Goal: Task Accomplishment & Management: Use online tool/utility

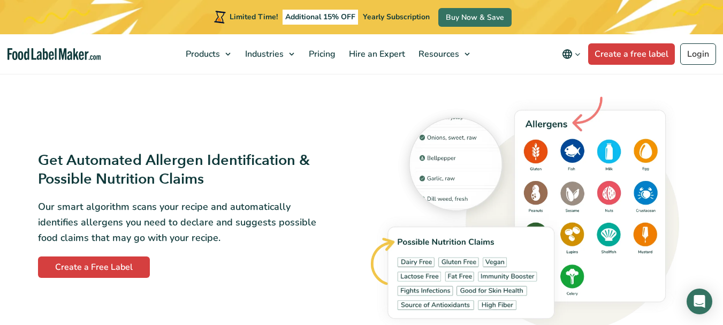
scroll to position [1018, 0]
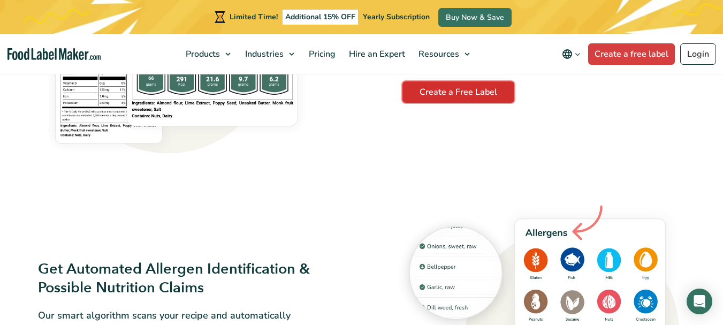
click at [437, 91] on link "Create a Free Label" at bounding box center [458, 91] width 112 height 21
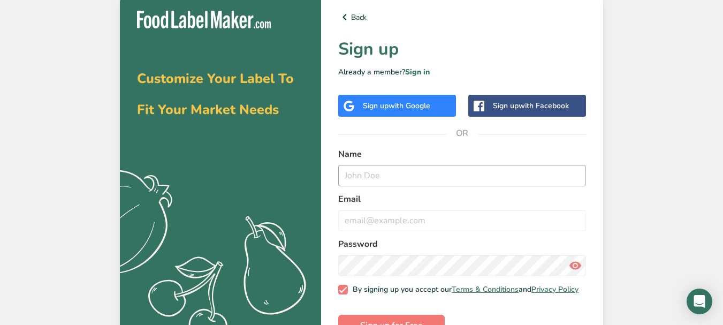
scroll to position [34, 0]
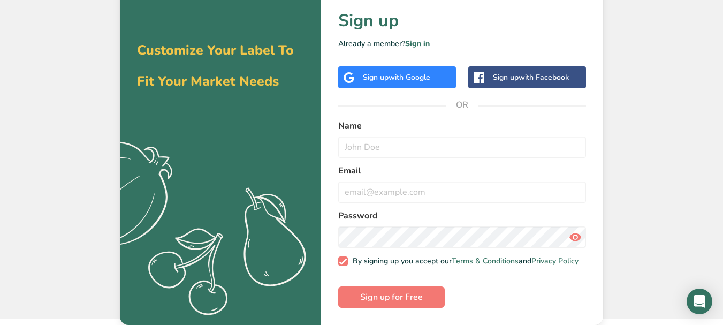
click at [399, 73] on span "with Google" at bounding box center [409, 77] width 42 height 10
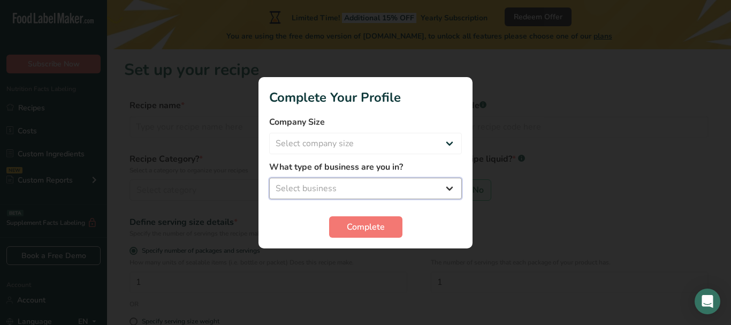
click at [409, 186] on select "Select business Packaged Food Manufacturer Restaurant & Cafe Bakery Meal Plans …" at bounding box center [365, 188] width 193 height 21
click at [454, 216] on div "Complete" at bounding box center [365, 226] width 193 height 21
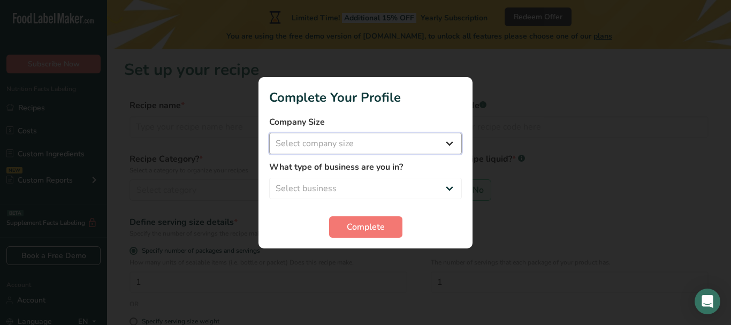
click at [353, 135] on select "Select company size Fewer than 10 Employees 10 to 50 Employees 51 to 500 Employ…" at bounding box center [365, 143] width 193 height 21
select select "1"
click at [269, 133] on select "Select company size Fewer than 10 Employees 10 to 50 Employees 51 to 500 Employ…" at bounding box center [365, 143] width 193 height 21
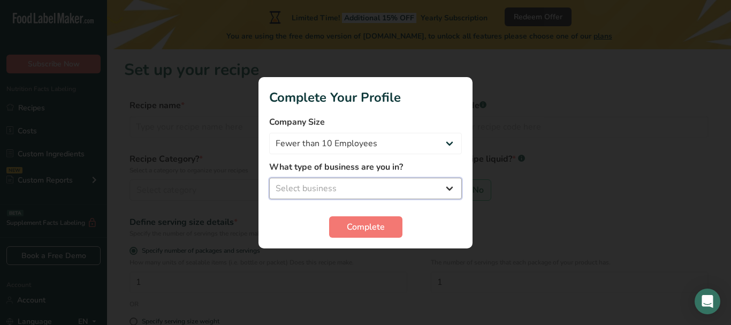
click at [331, 184] on select "Select business Packaged Food Manufacturer Restaurant & Cafe Bakery Meal Plans …" at bounding box center [365, 188] width 193 height 21
select select "3"
click at [269, 178] on select "Select business Packaged Food Manufacturer Restaurant & Cafe Bakery Meal Plans …" at bounding box center [365, 188] width 193 height 21
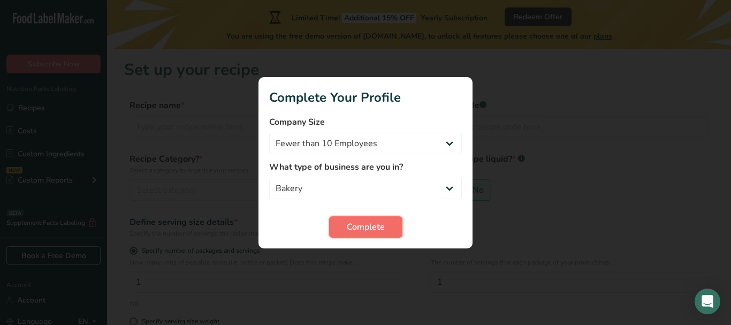
click at [347, 223] on span "Complete" at bounding box center [366, 226] width 38 height 13
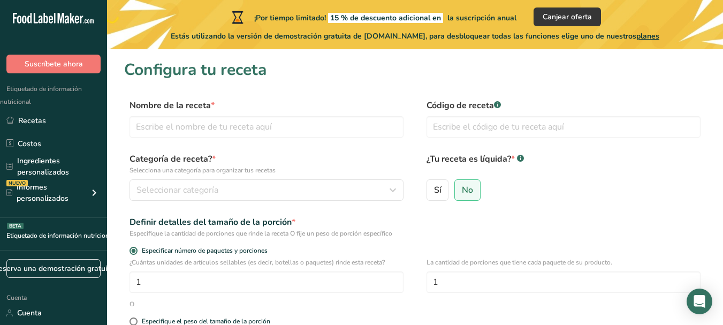
click at [366, 100] on label "Nombre de la receta *" at bounding box center [266, 105] width 274 height 13
click at [228, 128] on input "text" at bounding box center [266, 126] width 274 height 21
type input "p"
type input "H"
type input "p"
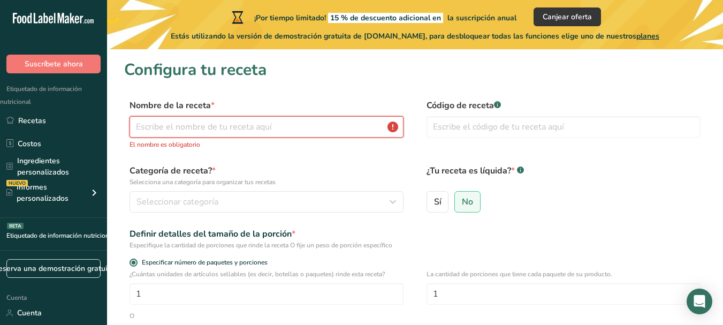
click at [289, 125] on input "text" at bounding box center [266, 126] width 274 height 21
type input "p"
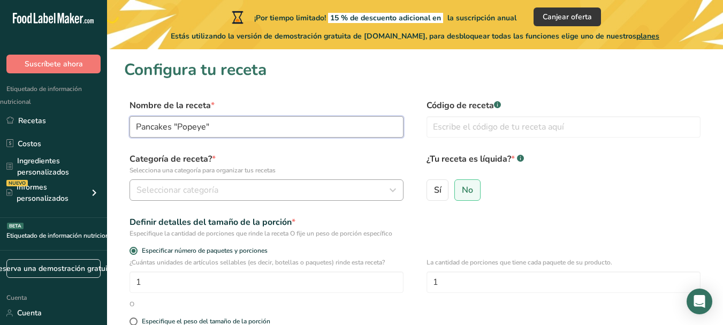
type input "Pancakes "Popeye""
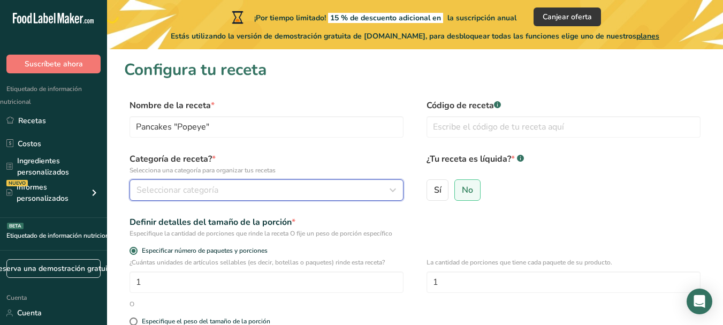
click at [206, 194] on font "Seleccionar categoría" at bounding box center [177, 190] width 82 height 12
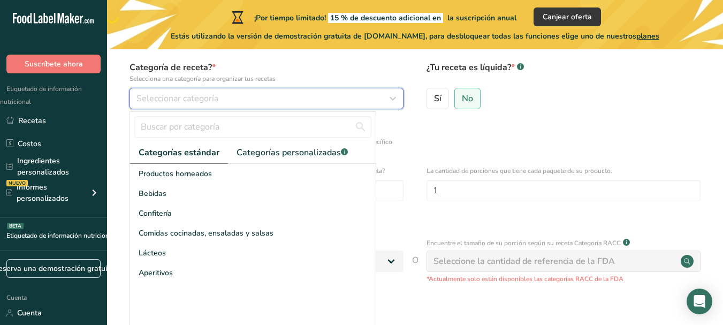
scroll to position [93, 0]
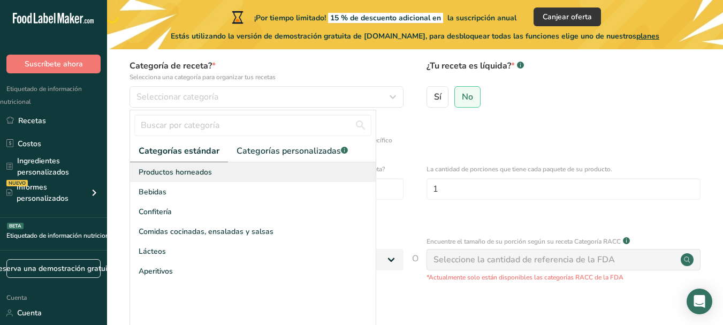
click at [222, 175] on div "Productos horneados" at bounding box center [253, 172] width 246 height 20
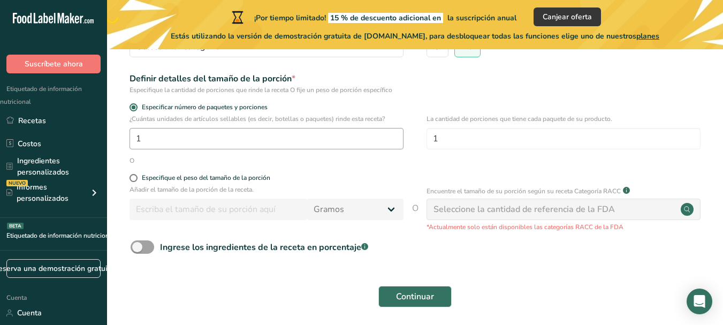
scroll to position [144, 0]
click at [150, 248] on span at bounding box center [143, 246] width 24 height 13
click at [138, 248] on input "Ingrese los ingredientes de la receta en porcentaje .a-a{fill:#347362;}.b-a{fil…" at bounding box center [134, 246] width 7 height 7
checkbox input "true"
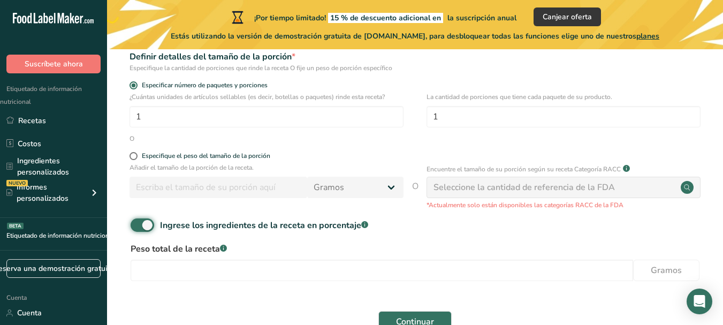
scroll to position [160, 0]
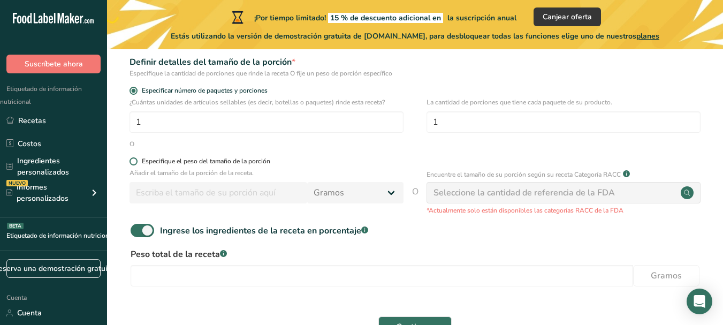
click at [133, 160] on span at bounding box center [133, 161] width 8 height 8
click at [133, 160] on input "Especifique el peso del tamaño de la porción" at bounding box center [132, 161] width 7 height 7
radio input "true"
radio input "false"
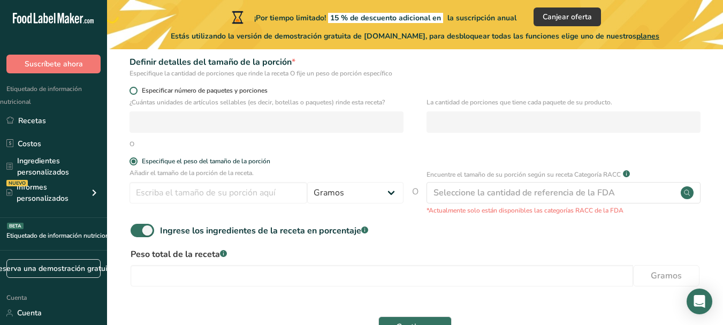
click at [131, 92] on span at bounding box center [133, 91] width 8 height 8
click at [131, 92] on input "Especificar número de paquetes y porciones" at bounding box center [132, 90] width 7 height 7
radio input "true"
radio input "false"
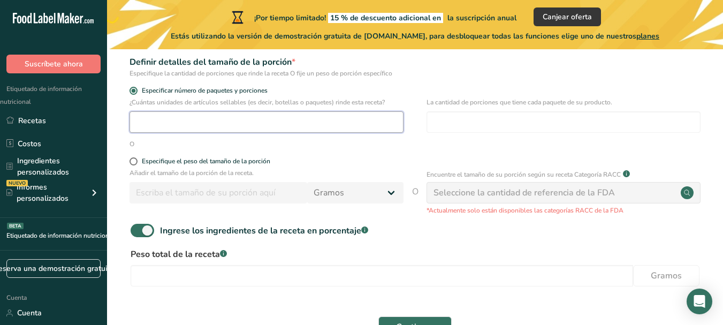
click at [149, 127] on input "number" at bounding box center [266, 121] width 274 height 21
type input "1"
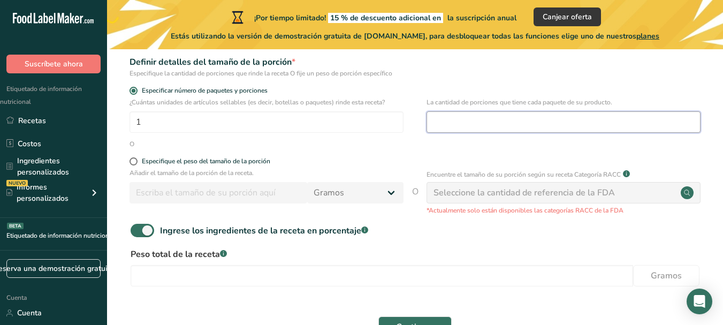
click at [471, 124] on input "number" at bounding box center [563, 121] width 274 height 21
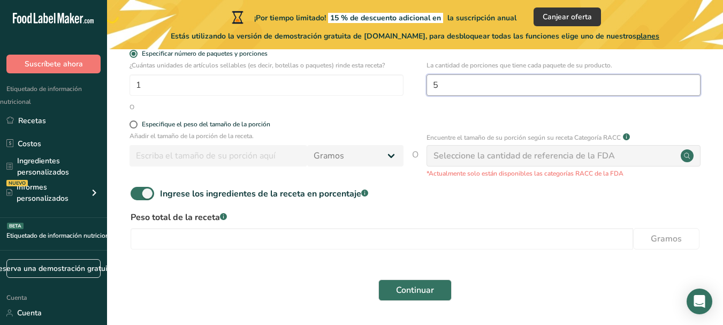
scroll to position [197, 0]
type input "5"
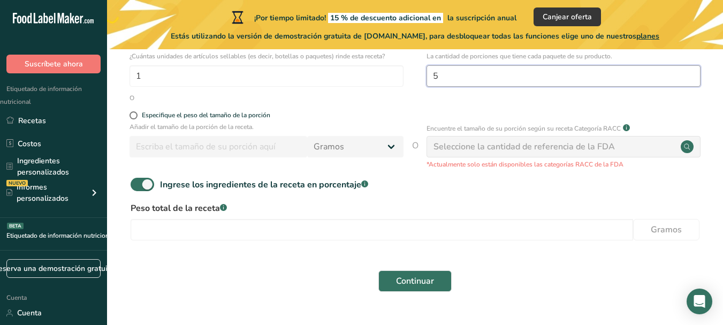
scroll to position [207, 0]
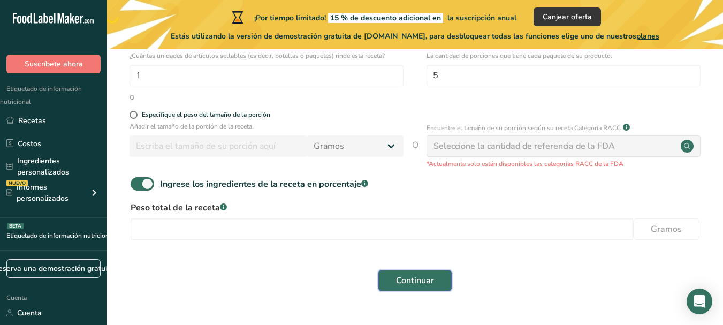
click at [405, 276] on font "Continuar" at bounding box center [415, 280] width 38 height 12
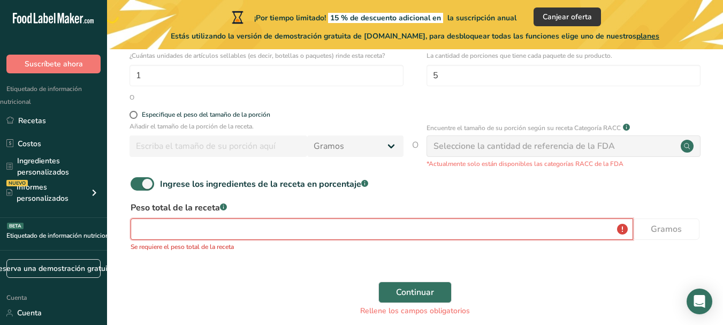
click at [268, 227] on input "number" at bounding box center [382, 228] width 502 height 21
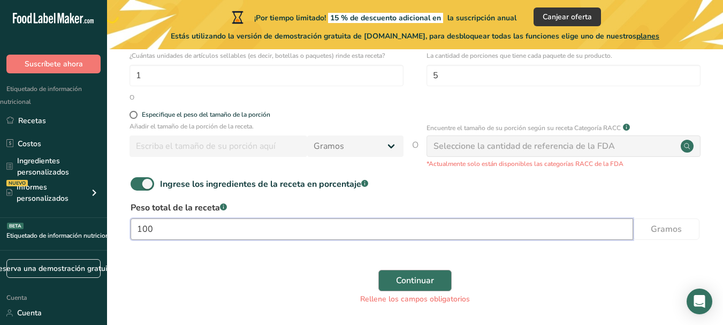
type input "100"
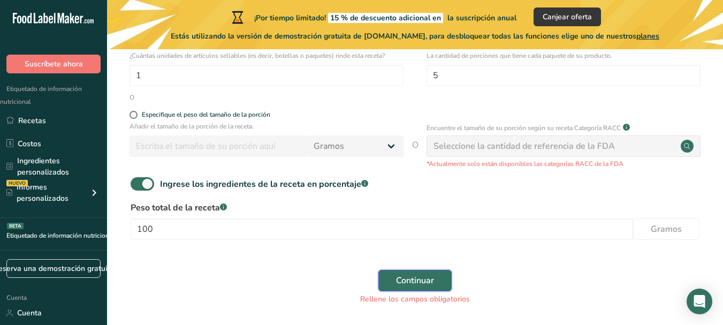
click at [427, 274] on font "Continuar" at bounding box center [415, 280] width 38 height 12
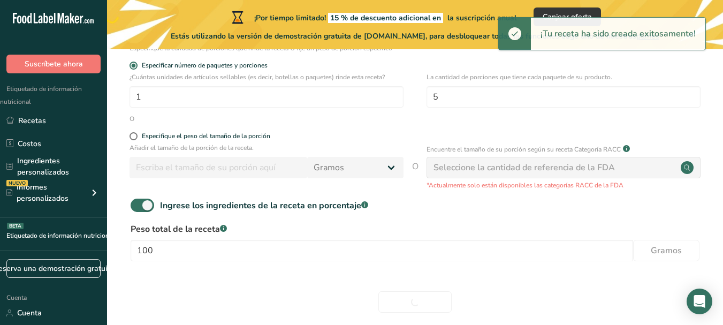
scroll to position [231, 0]
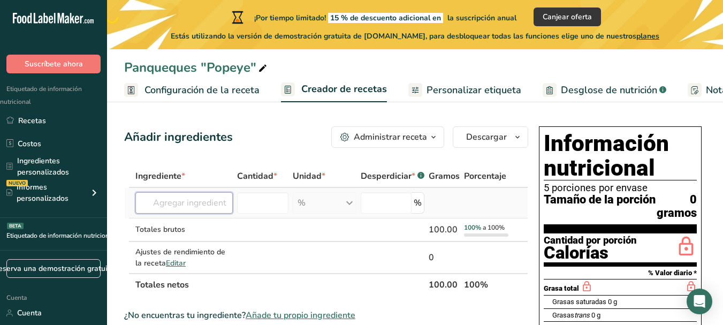
click at [192, 204] on input "text" at bounding box center [183, 202] width 97 height 21
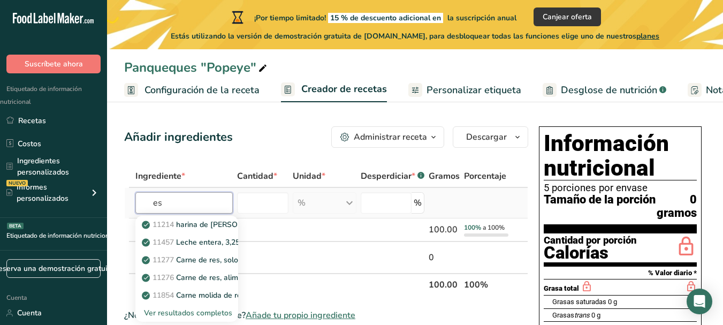
type input "e"
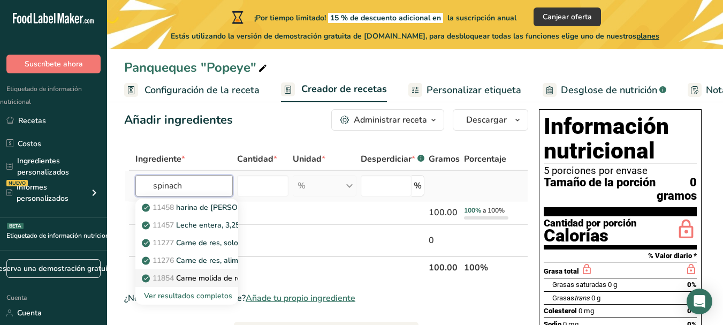
scroll to position [17, 0]
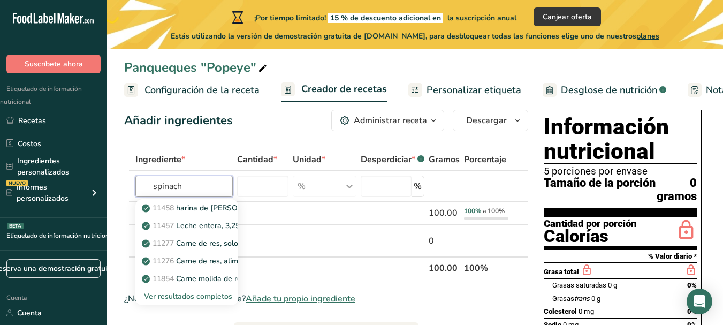
type input "spinach"
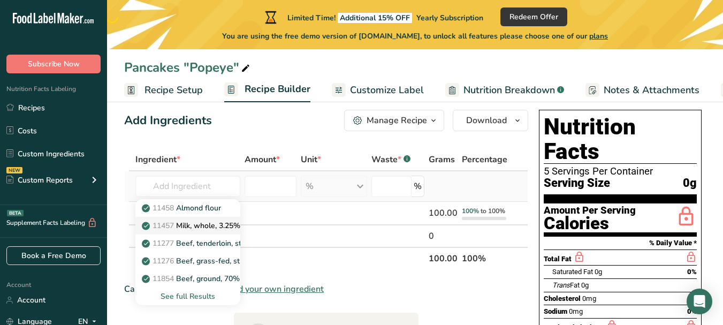
click at [218, 228] on p "11457 Milk, whole, 3.25% milkfat, without added vitamin A and vitamin D" at bounding box center [288, 225] width 289 height 11
type input "Spinach, raw"
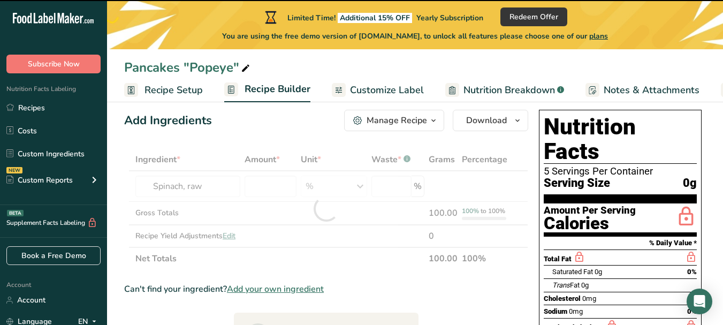
type input "0"
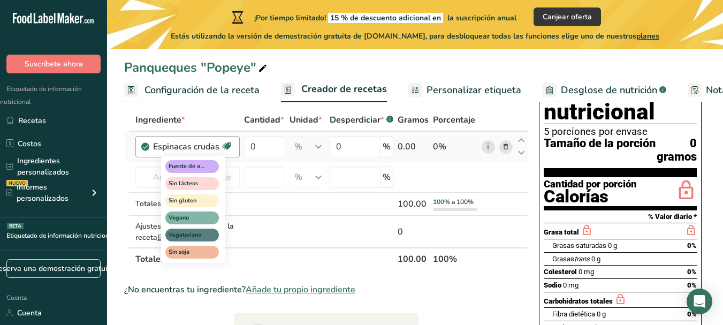
scroll to position [59, 0]
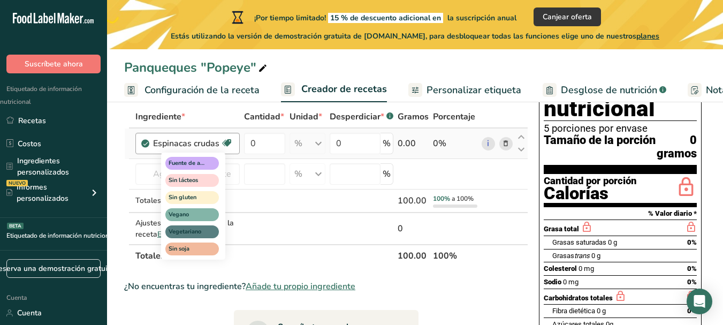
click at [233, 149] on span at bounding box center [226, 142] width 13 height 13
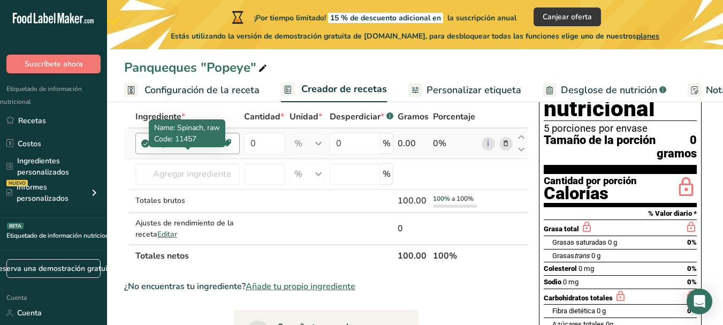
click at [199, 149] on font "Espinacas crudas" at bounding box center [186, 144] width 66 height 12
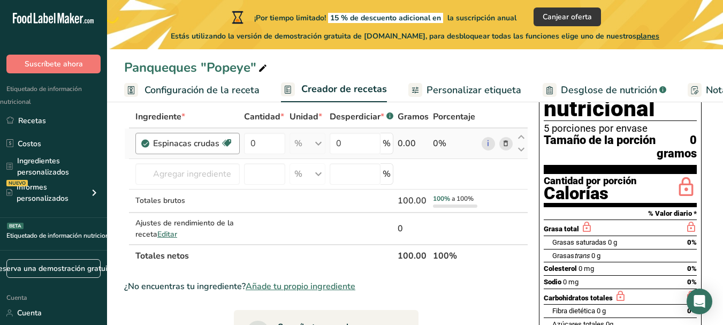
click at [199, 149] on font "Espinacas crudas" at bounding box center [186, 144] width 66 height 12
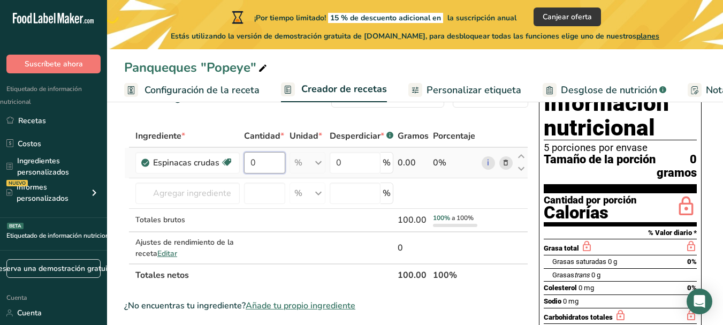
click at [270, 173] on input "0" at bounding box center [264, 162] width 41 height 21
type input "1"
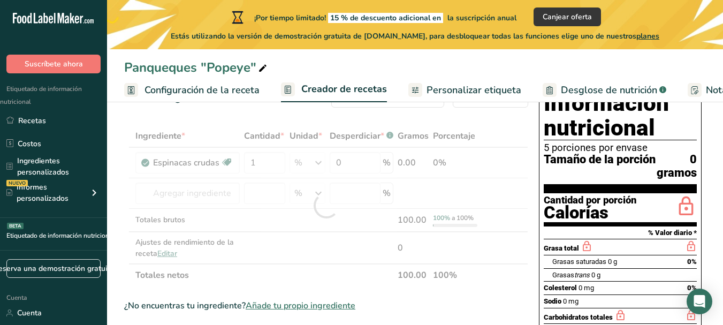
click at [270, 135] on div "Ingrediente * Cantidad * Unidad * Desperdiciar * .a-a{fill:#347362;}.b-a{fill:#…" at bounding box center [326, 206] width 404 height 162
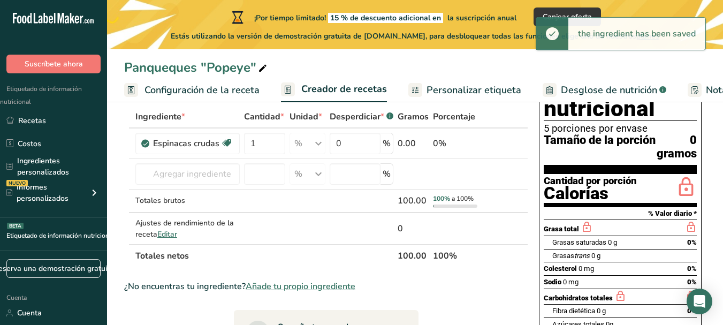
scroll to position [60, 0]
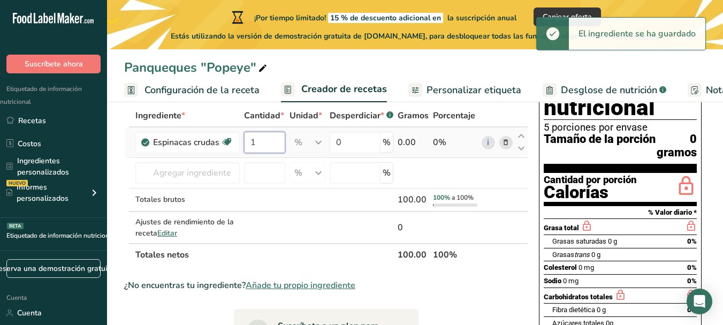
click at [264, 151] on input "1" at bounding box center [264, 142] width 41 height 21
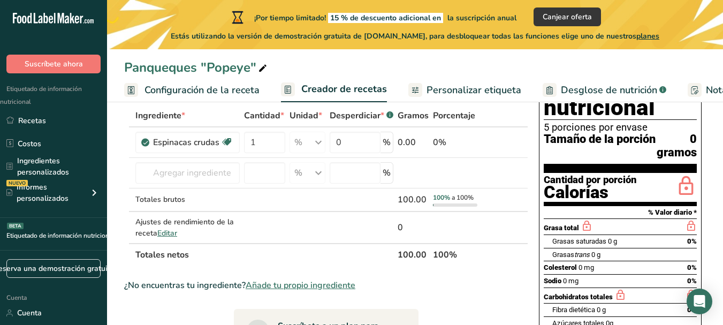
click at [265, 113] on div "Ingrediente * Cantidad * Unidad * Desperdiciar * .a-a{fill:#347362;}.b-a{fill:#…" at bounding box center [326, 185] width 404 height 162
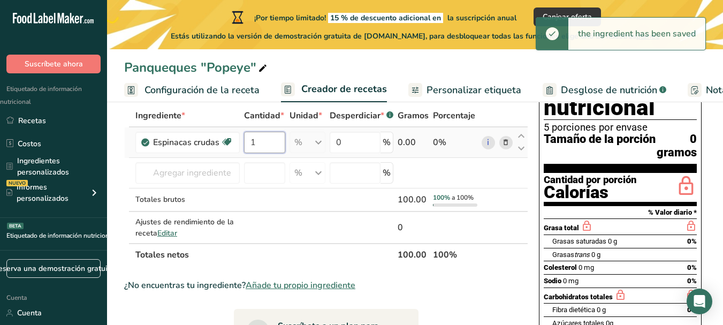
click at [265, 151] on input "1" at bounding box center [264, 142] width 41 height 21
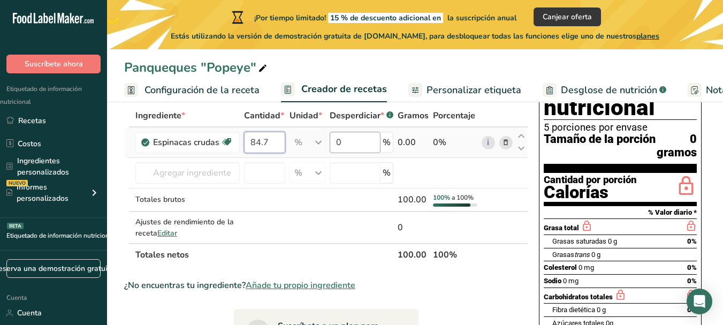
type input "84.7"
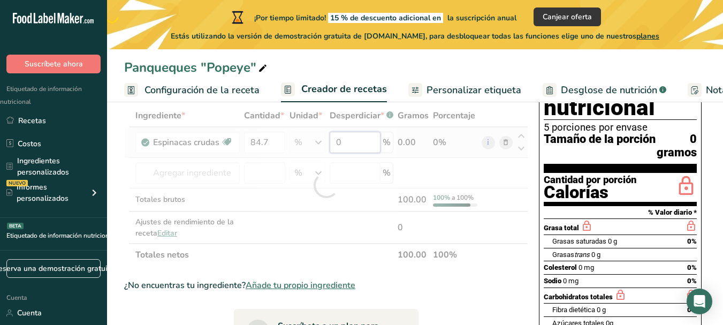
click at [366, 155] on div "Ingrediente * Cantidad * Unidad * Desperdiciar * .a-a{fill:#347362;}.b-a{fill:#…" at bounding box center [326, 185] width 404 height 162
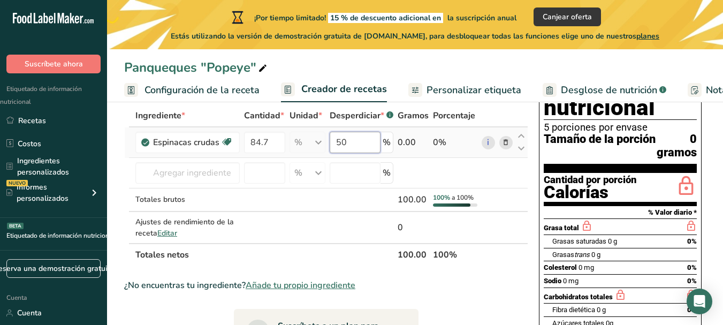
type input "5"
type input "30"
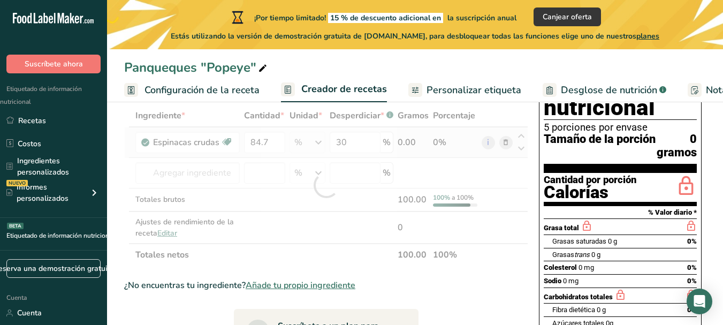
click at [403, 156] on div "Ingrediente * Cantidad * Unidad * Desperdiciar * .a-a{fill:#347362;}.b-a{fill:#…" at bounding box center [326, 185] width 404 height 162
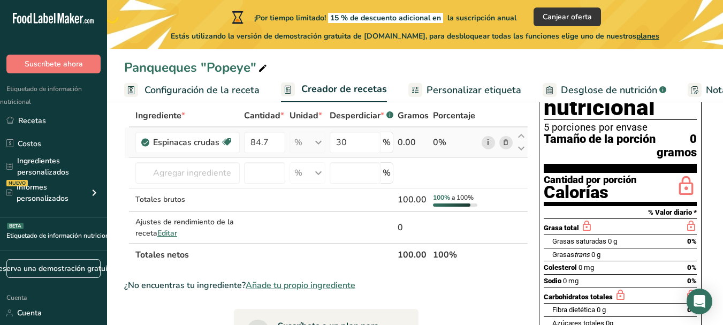
click at [483, 149] on link "i" at bounding box center [488, 142] width 13 height 13
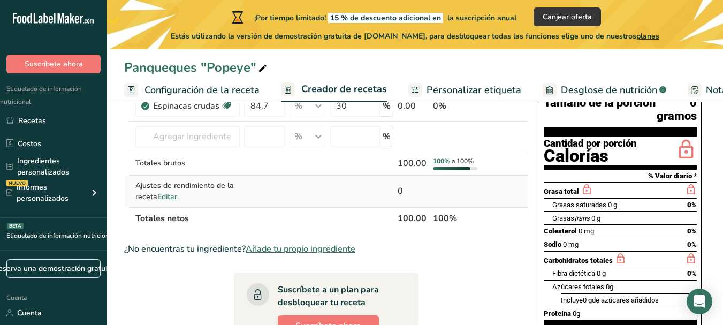
scroll to position [28, 0]
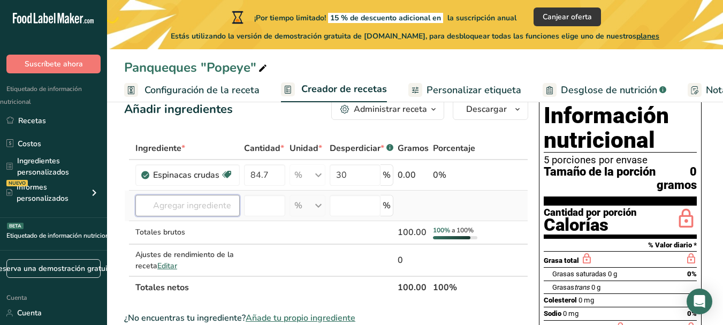
click at [228, 216] on input "text" at bounding box center [187, 205] width 104 height 21
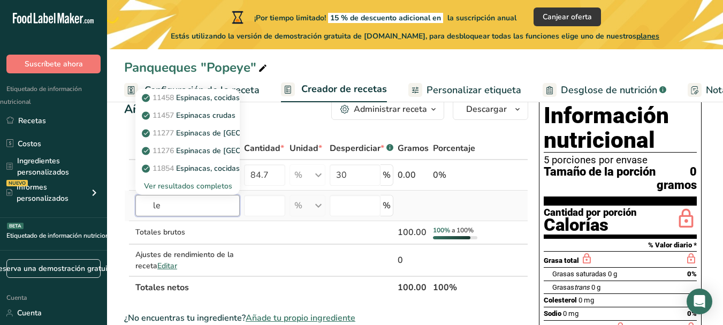
type input "l"
type input "milk"
click at [213, 120] on font "Espinacas crudas" at bounding box center [205, 115] width 59 height 10
type input "Milk, dry, whole, without added vitamin D"
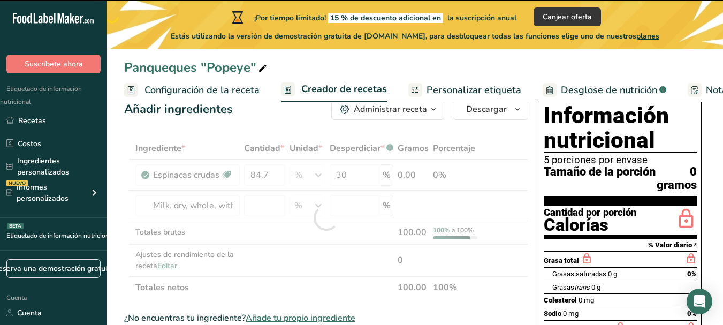
type input "0"
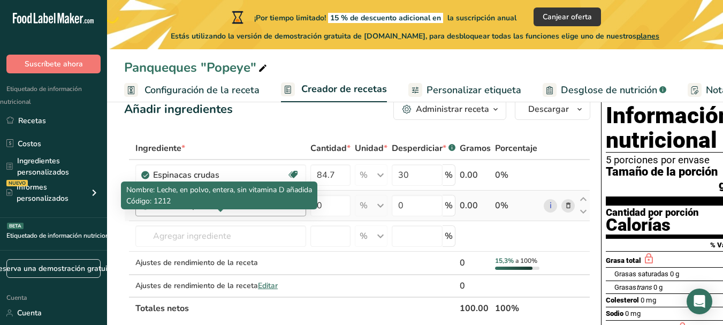
click at [243, 211] on font "Leche, en polvo, entera, sin vitamina D añadida" at bounding box center [245, 206] width 184 height 12
click at [228, 211] on font "Leche, en polvo, entera, sin vitamina D añadida" at bounding box center [245, 206] width 184 height 12
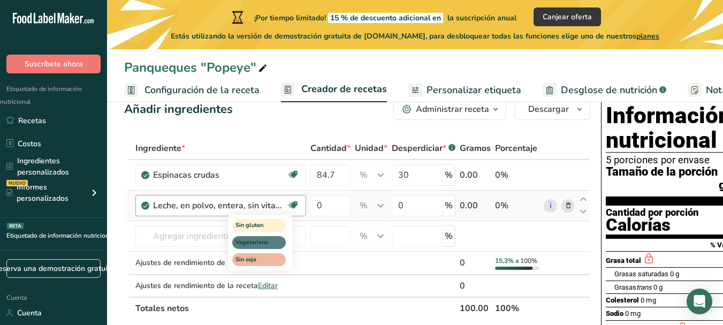
click at [296, 213] on icon at bounding box center [293, 205] width 11 height 17
click at [564, 211] on icon at bounding box center [567, 205] width 7 height 11
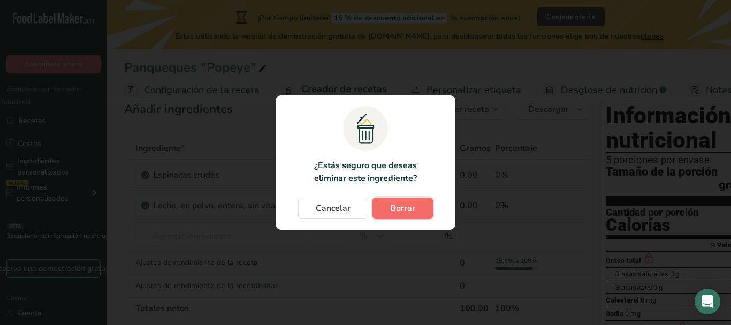
click at [372, 205] on button "Borrar" at bounding box center [402, 207] width 60 height 21
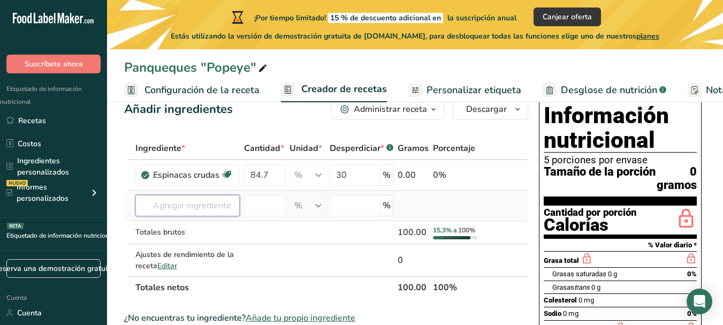
click at [228, 216] on input "text" at bounding box center [187, 205] width 104 height 21
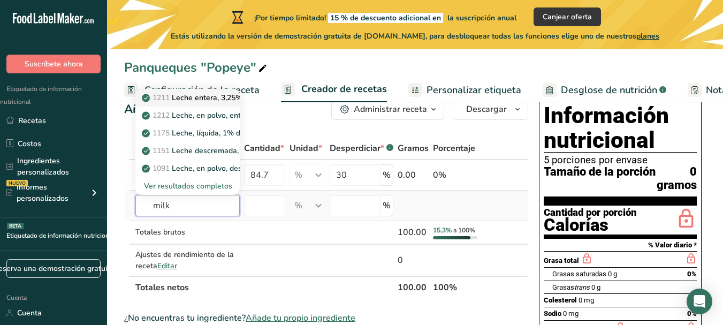
type input "milk"
click at [217, 103] on font "Leche entera, 3,25% de grasa láctea, sin vitamina A ni vitamina D añadidas" at bounding box center [301, 98] width 258 height 10
type input "Milk, whole, 3.25% milkfat, without added vitamin A and vitamin D"
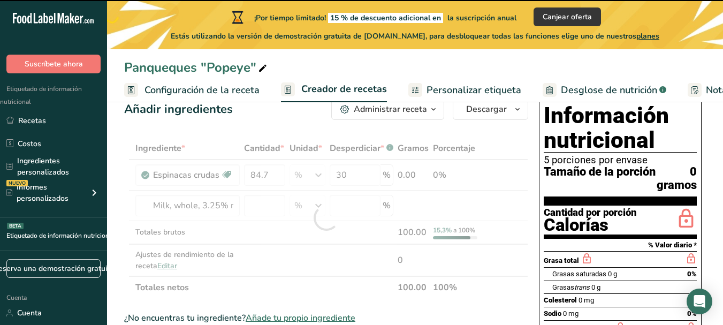
type input "0"
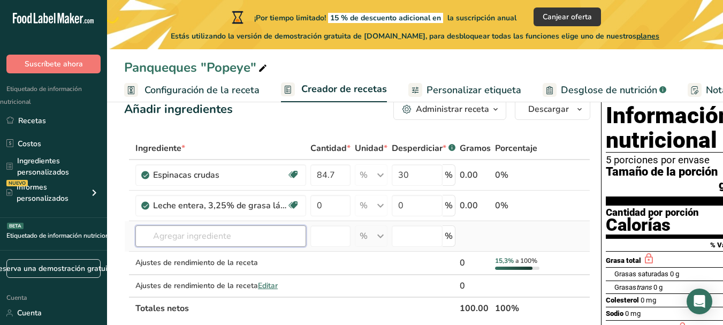
click at [269, 244] on input "text" at bounding box center [220, 235] width 171 height 21
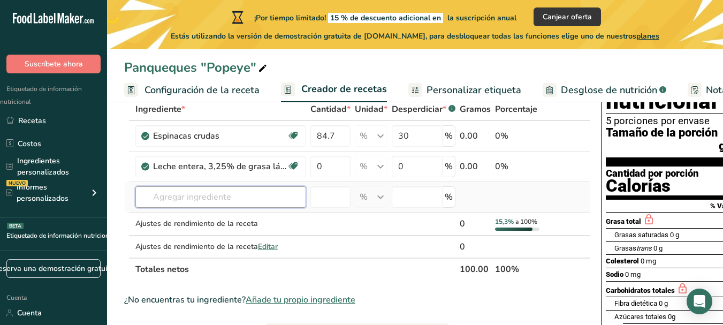
scroll to position [68, 0]
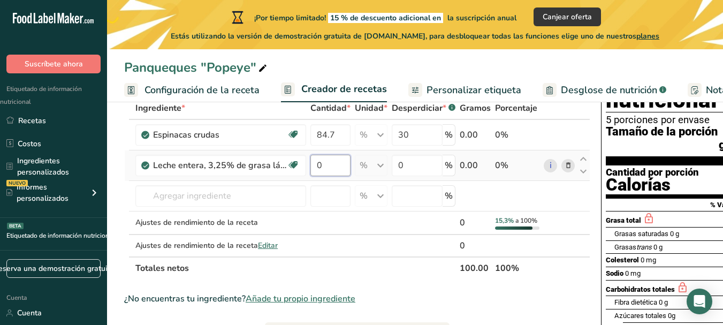
click at [327, 176] on input "0" at bounding box center [330, 165] width 40 height 21
click at [330, 176] on input "0" at bounding box center [330, 165] width 40 height 21
type input "3"
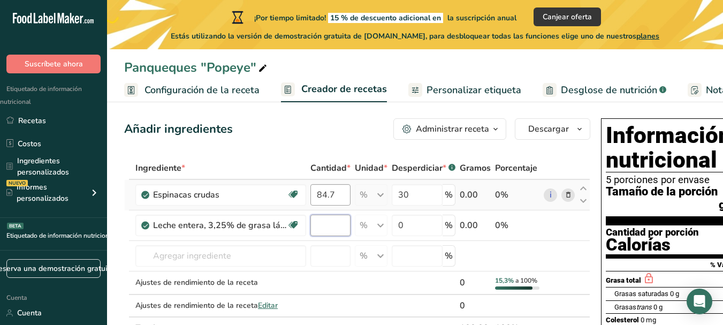
scroll to position [7, 0]
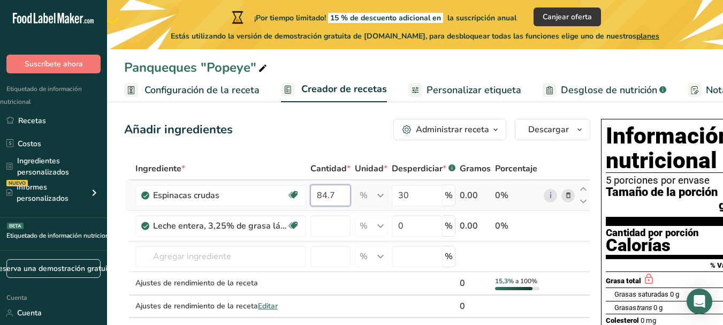
type input "0"
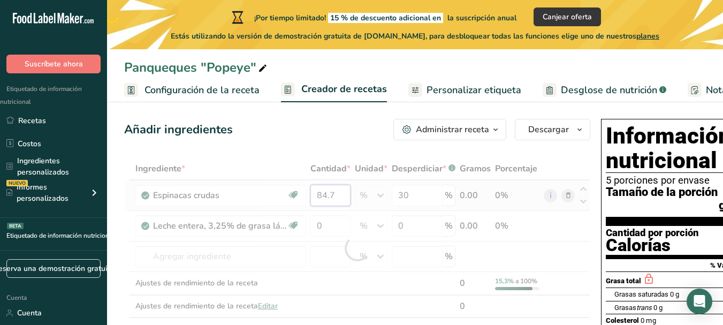
click at [335, 213] on div "Ingrediente * Cantidad * Unidad * Desperdiciar * .a-a{fill:#347362;}.b-a{fill:#…" at bounding box center [357, 248] width 466 height 182
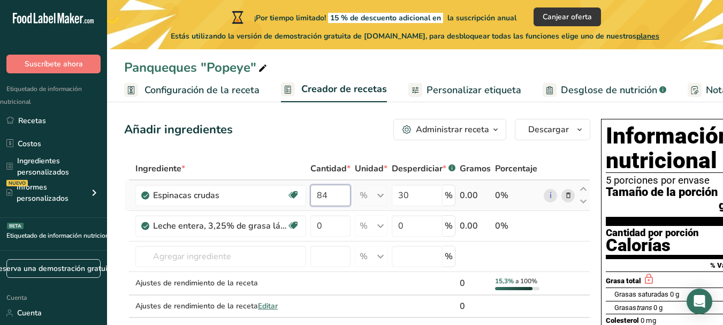
type input "8"
click at [337, 206] on input "100" at bounding box center [330, 195] width 40 height 21
type input "100"
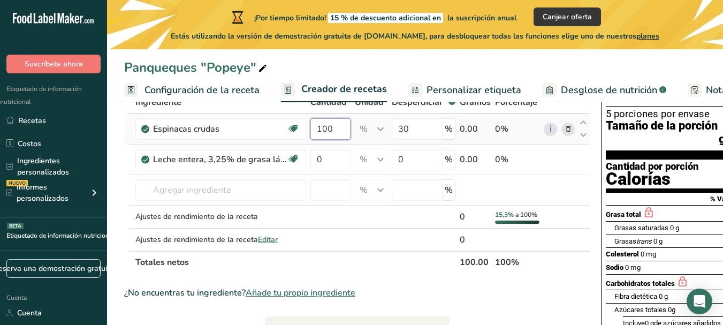
scroll to position [74, 0]
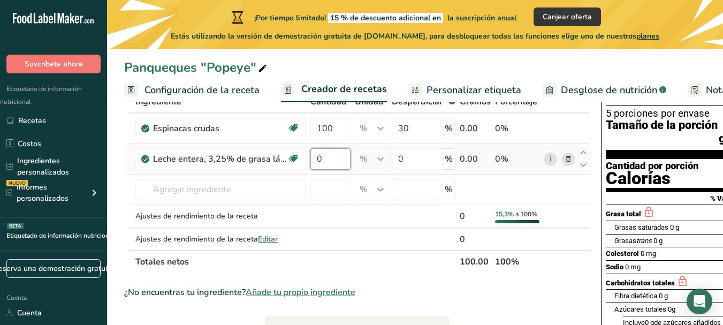
click at [334, 174] on div "Ingrediente * Cantidad * Unidad * Desperdiciar * .a-a{fill:#347362;}.b-a{fill:#…" at bounding box center [357, 181] width 466 height 182
click at [329, 167] on input "number" at bounding box center [330, 158] width 40 height 21
type input "0"
click at [339, 146] on div "Ingrediente * Cantidad * Unidad * Desperdiciar * .a-a{fill:#347362;}.b-a{fill:#…" at bounding box center [357, 181] width 466 height 182
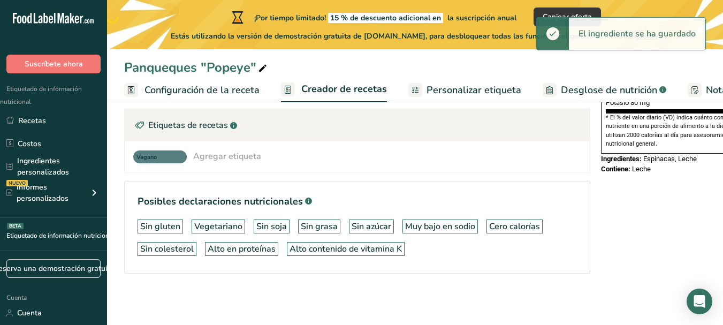
scroll to position [386, 0]
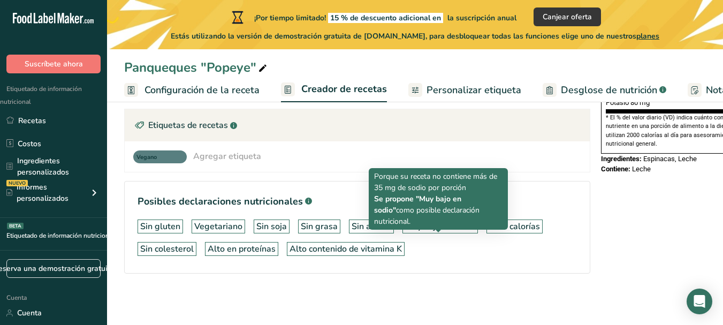
click at [422, 222] on font "Muy bajo en sodio" at bounding box center [440, 226] width 70 height 12
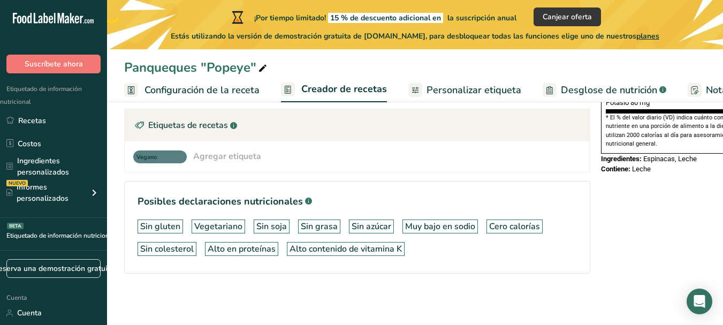
click at [426, 222] on font "Muy bajo en sodio" at bounding box center [440, 226] width 70 height 12
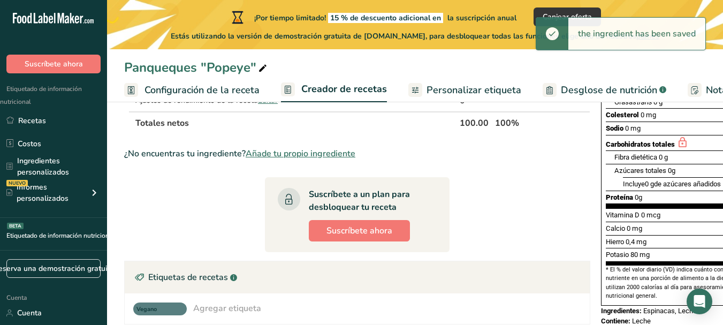
scroll to position [0, 0]
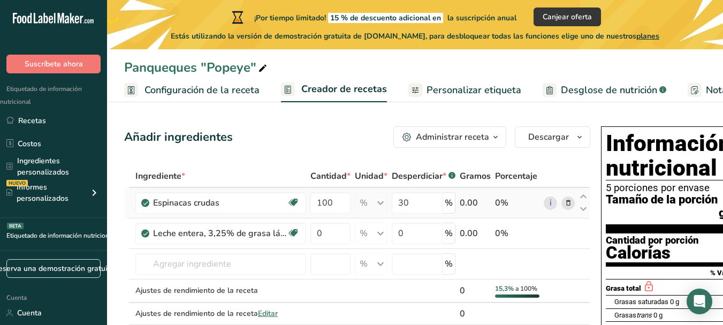
click at [460, 209] on font "0.00" at bounding box center [469, 203] width 18 height 12
click at [469, 209] on div "0.00" at bounding box center [475, 202] width 31 height 13
click at [466, 209] on font "0.00" at bounding box center [469, 203] width 18 height 12
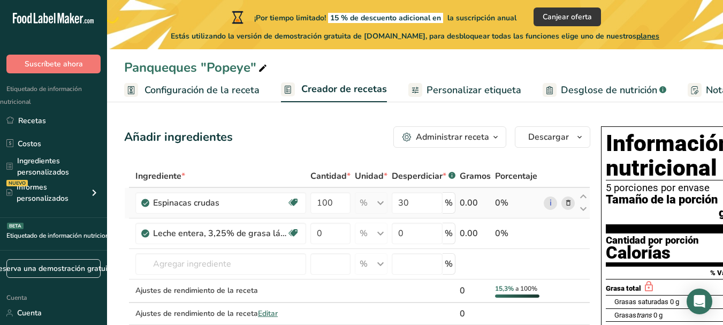
click at [466, 209] on font "0.00" at bounding box center [469, 203] width 18 height 12
click at [461, 209] on font "0.00" at bounding box center [469, 203] width 18 height 12
click at [577, 213] on icon at bounding box center [583, 209] width 13 height 8
click at [460, 209] on font "0.00" at bounding box center [469, 203] width 18 height 12
click at [341, 212] on input "100" at bounding box center [330, 202] width 40 height 21
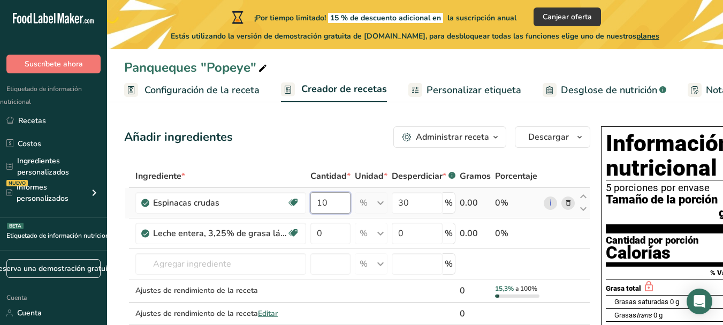
type input "1"
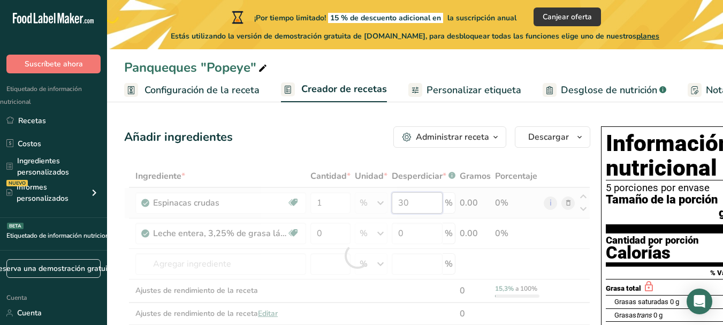
click at [407, 220] on div "Ingrediente * Cantidad * Unidad * Desperdiciar * .a-a{fill:#347362;}.b-a{fill:#…" at bounding box center [357, 256] width 466 height 182
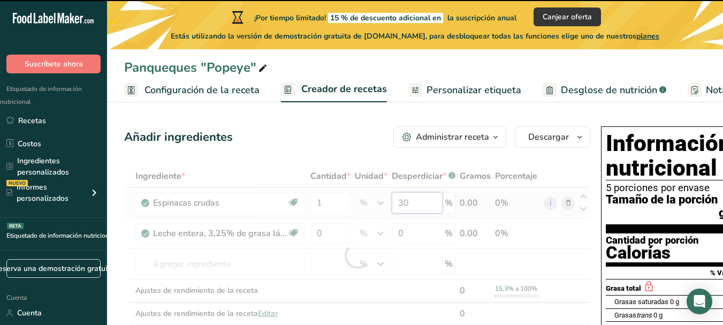
type input "3"
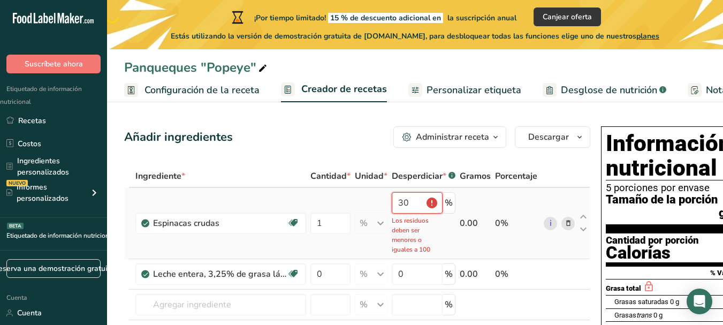
type input "3"
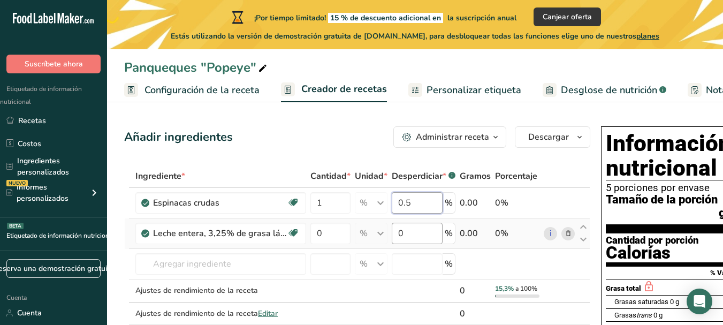
type input "0.5"
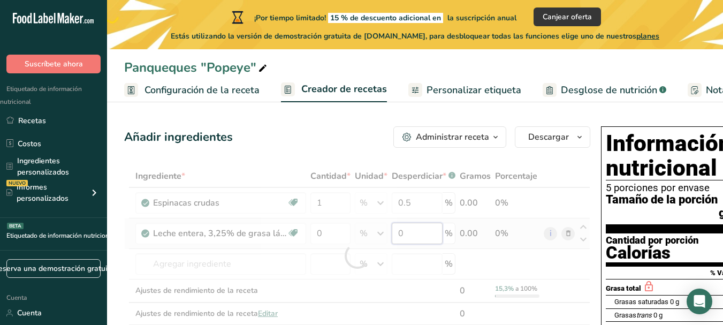
click at [409, 244] on div "Ingrediente * Cantidad * Unidad * Desperdiciar * .a-a{fill:#347362;}.b-a{fill:#…" at bounding box center [357, 256] width 466 height 182
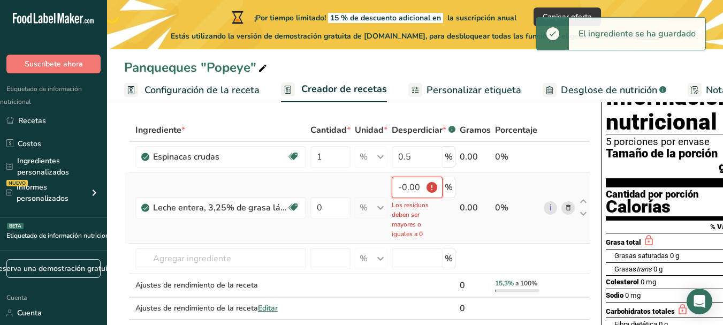
scroll to position [47, 0]
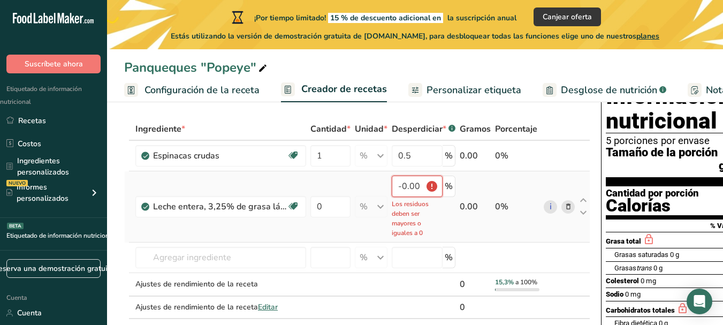
click at [417, 197] on input "-0.000002" at bounding box center [417, 186] width 51 height 21
click at [410, 197] on input "-0.000002" at bounding box center [417, 186] width 51 height 21
type input "-2"
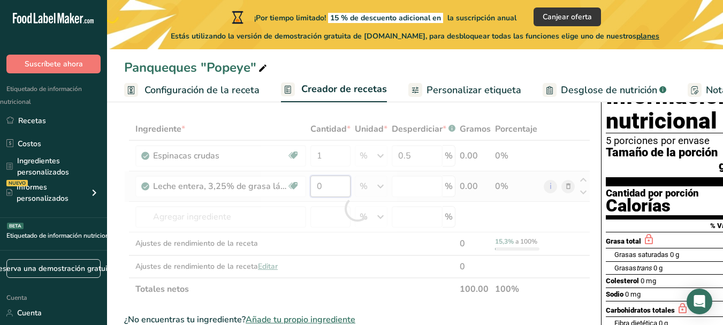
click at [331, 201] on div "Ingrediente * Cantidad * Unidad * Desperdiciar * .a-a{fill:#347362;}.b-a{fill:#…" at bounding box center [357, 209] width 466 height 182
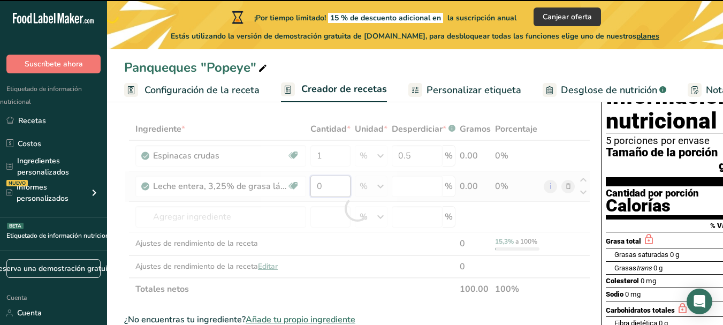
type input "0"
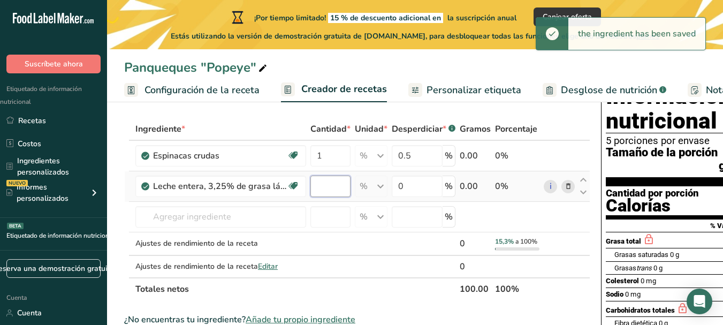
type input "2"
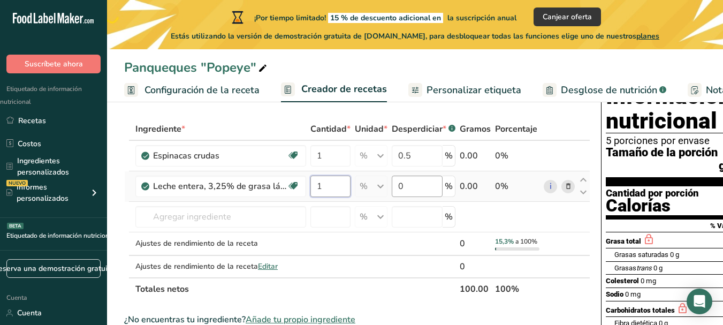
type input "1"
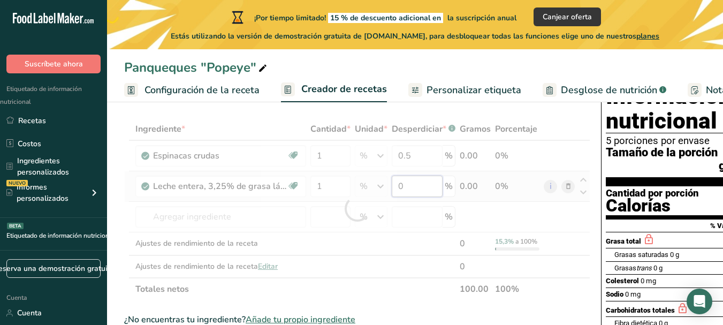
click at [423, 203] on div "Ingrediente * Cantidad * Unidad * Desperdiciar * .a-a{fill:#347362;}.b-a{fill:#…" at bounding box center [357, 209] width 466 height 182
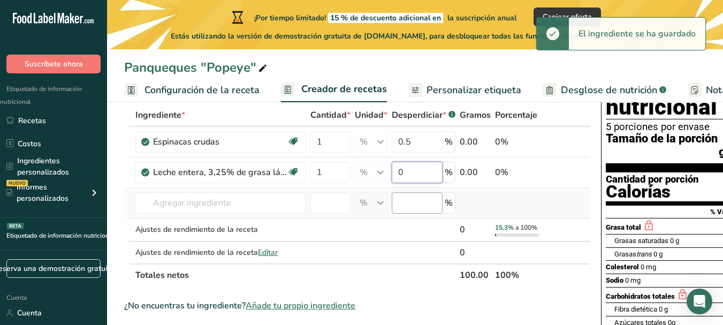
scroll to position [62, 0]
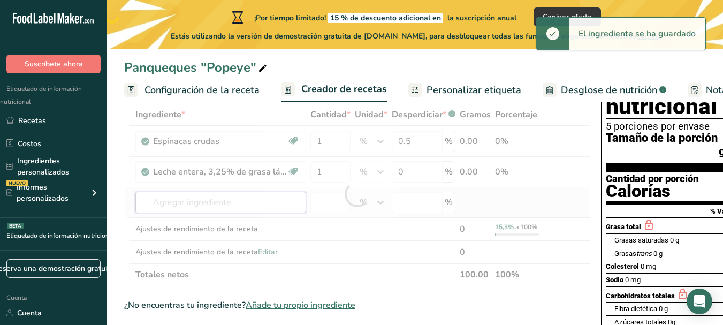
click at [231, 209] on div "Ingrediente * Cantidad * Unidad * Desperdiciar * .a-a{fill:#347362;}.b-a{fill:#…" at bounding box center [357, 194] width 466 height 182
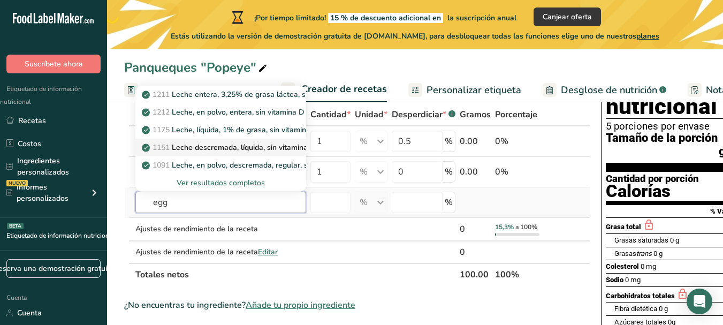
type input "egg"
click at [232, 156] on link "1151 Leche descremada, líquida, sin vitamina A ni vitamina D añadidas (sin gras…" at bounding box center [220, 148] width 171 height 18
type input "Egg, yolk, raw, fresh"
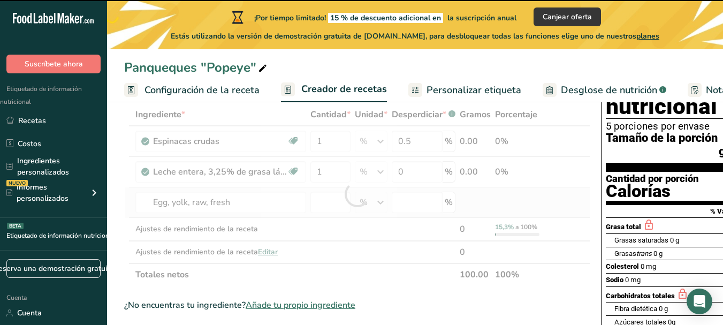
type input "0"
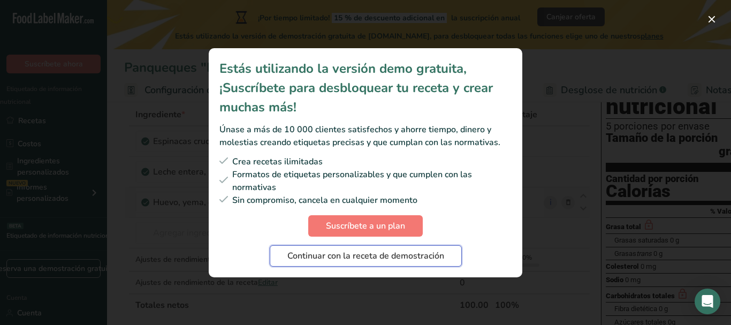
click at [373, 252] on font "Continuar con la receta de demostración" at bounding box center [365, 256] width 157 height 12
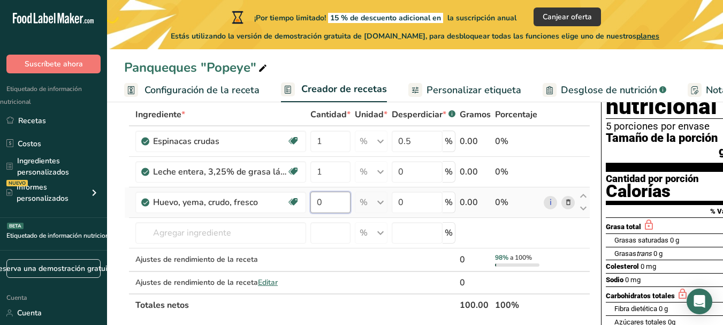
click at [316, 213] on input "0" at bounding box center [330, 202] width 40 height 21
type input "2"
type input "3"
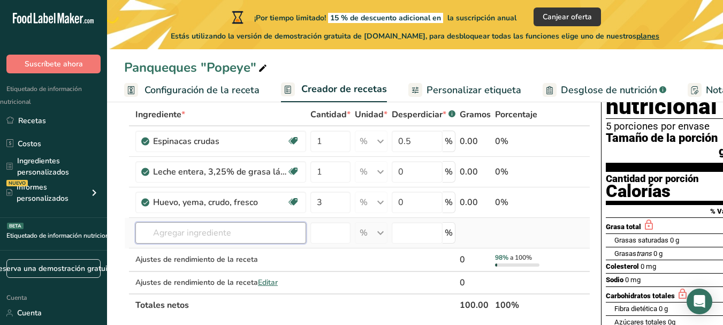
click at [269, 247] on div "Ingrediente * Cantidad * Unidad * Desperdiciar * .a-a{fill:#347362;}.b-a{fill:#…" at bounding box center [357, 209] width 466 height 213
type input "c"
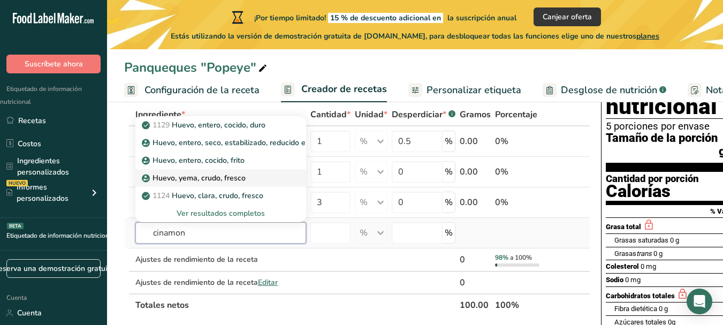
type input "cinamon"
click at [232, 183] on font "Huevo, yema, crudo, fresco" at bounding box center [198, 178] width 93 height 10
type input "Cinnamon Extract"
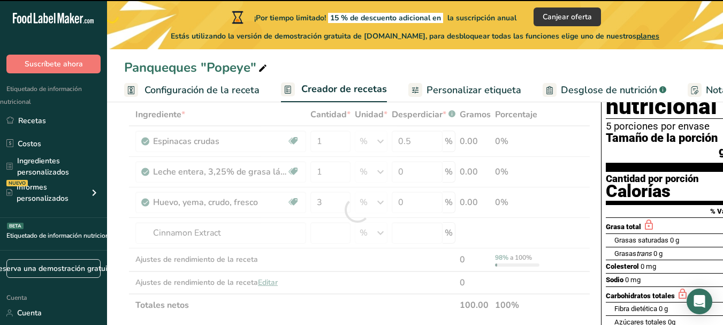
type input "0"
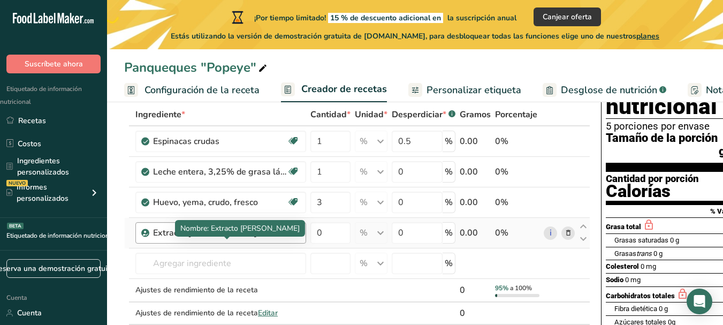
click at [234, 239] on div "Extracto de canela" at bounding box center [220, 232] width 134 height 13
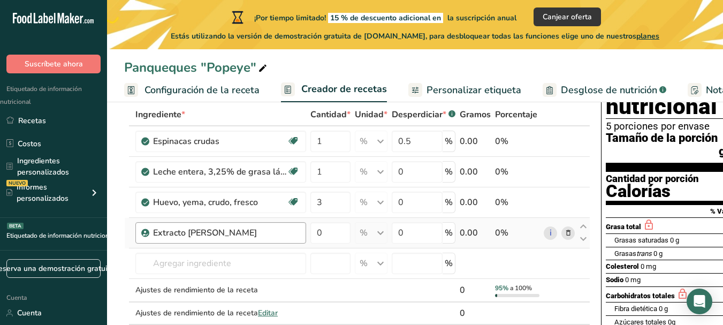
click at [228, 239] on div "Extracto de canela" at bounding box center [220, 232] width 134 height 13
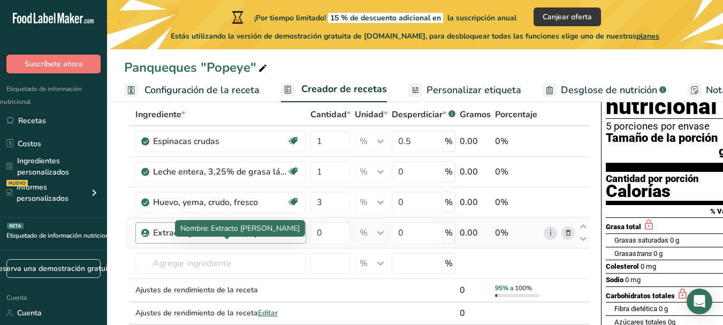
click at [216, 239] on font "Extracto de canela" at bounding box center [205, 233] width 104 height 12
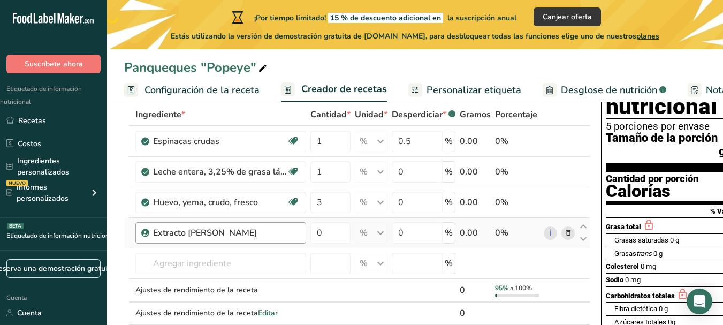
click at [233, 239] on div "Extracto de canela" at bounding box center [220, 232] width 134 height 13
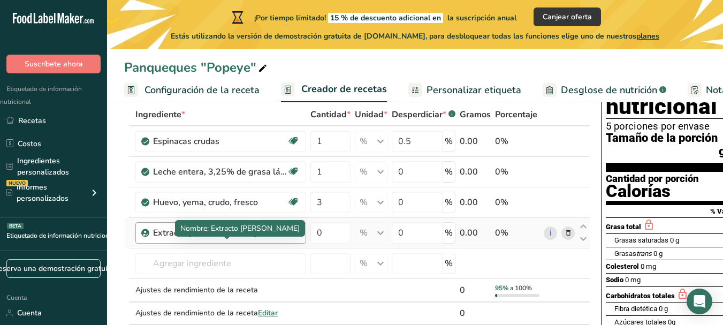
click at [181, 239] on font "Extracto de canela" at bounding box center [205, 233] width 104 height 12
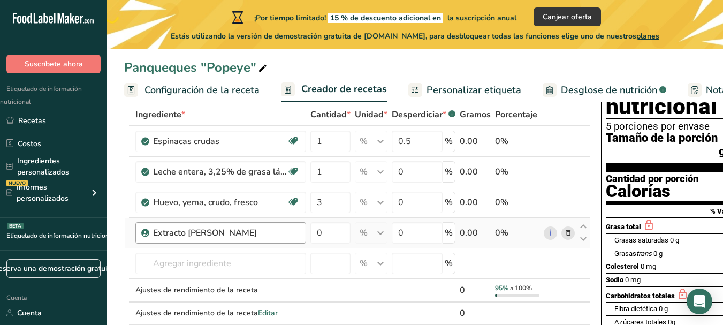
click at [181, 239] on font "Extracto de canela" at bounding box center [205, 233] width 104 height 12
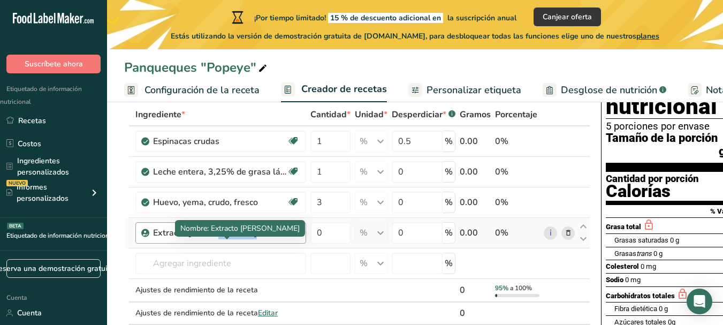
click at [181, 239] on font "Extracto de canela" at bounding box center [205, 233] width 104 height 12
click at [257, 239] on div "Extracto de canela" at bounding box center [220, 232] width 134 height 13
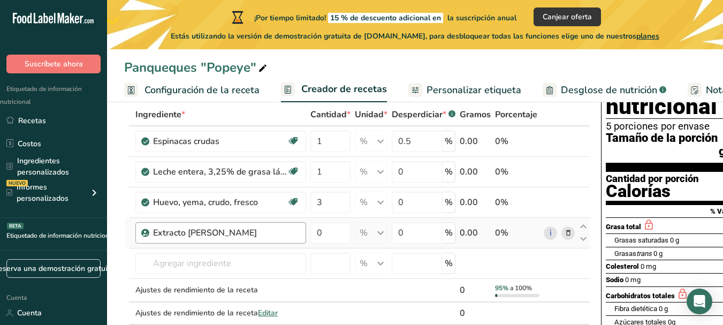
click at [265, 239] on div "Extracto de canela" at bounding box center [220, 232] width 134 height 13
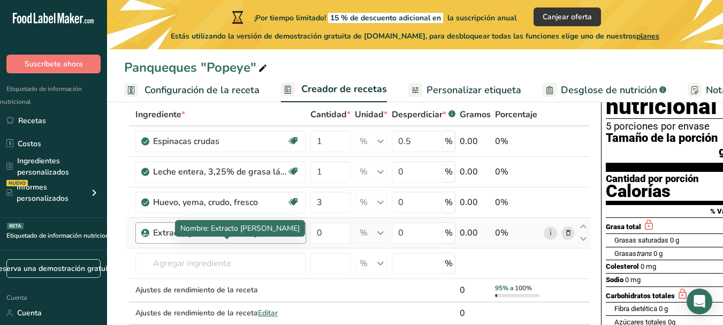
click at [265, 239] on div "Extracto de canela" at bounding box center [220, 232] width 134 height 13
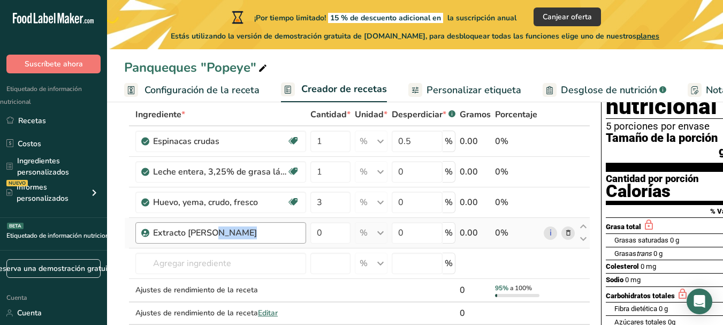
click at [295, 239] on div "Extracto de canela" at bounding box center [226, 232] width 147 height 13
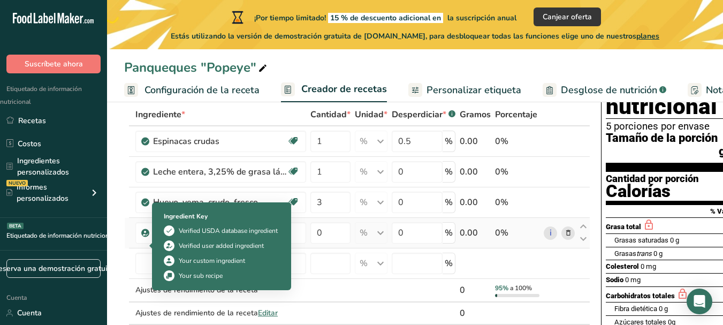
click at [146, 238] on icon at bounding box center [145, 233] width 6 height 10
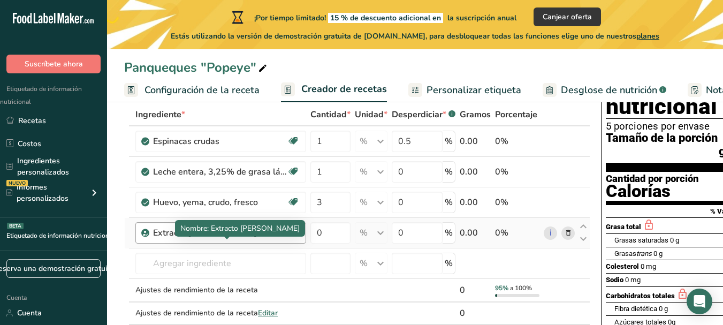
click at [191, 239] on font "Extracto de canela" at bounding box center [205, 233] width 104 height 12
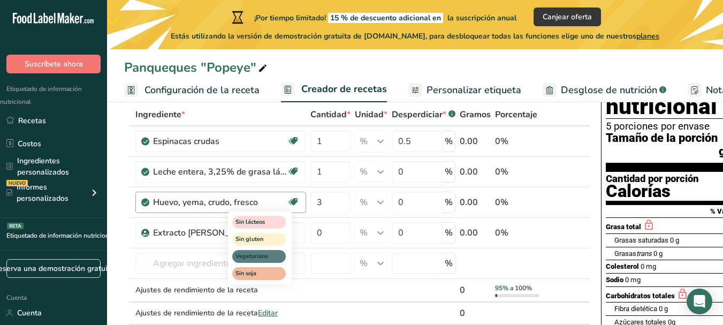
click at [295, 210] on icon at bounding box center [293, 202] width 11 height 17
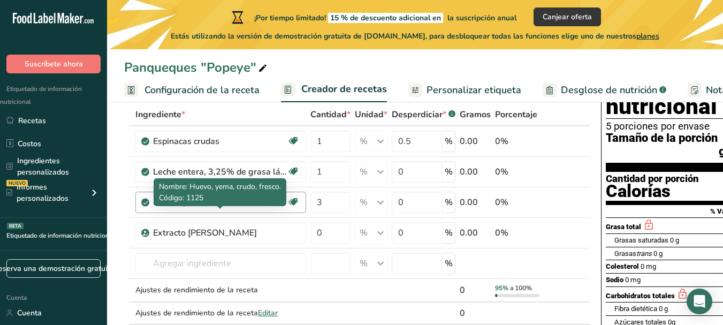
click at [283, 209] on div "Huevo, yema, crudo, fresco" at bounding box center [220, 202] width 134 height 13
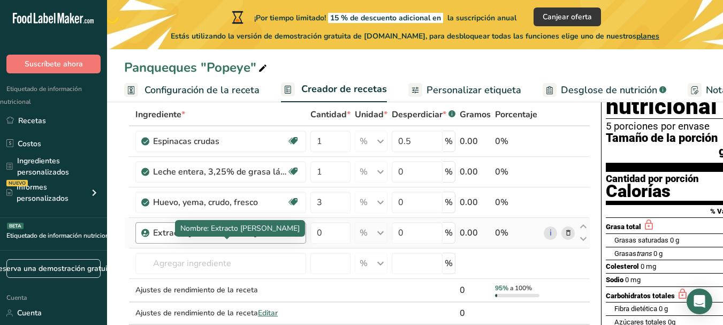
click at [279, 239] on div "Extracto de canela" at bounding box center [220, 232] width 134 height 13
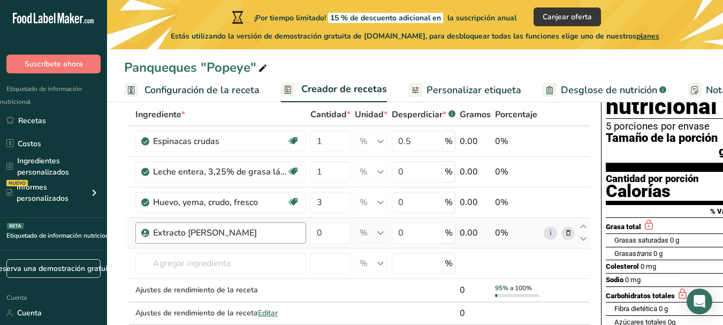
click at [279, 239] on div "Extracto de canela" at bounding box center [220, 232] width 134 height 13
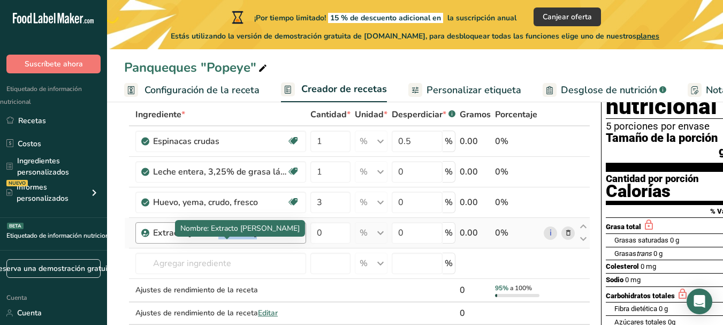
click at [279, 239] on div "Extracto de canela" at bounding box center [220, 232] width 134 height 13
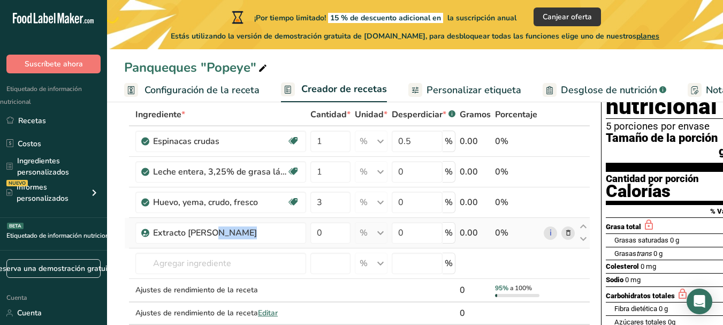
click at [564, 239] on icon at bounding box center [567, 232] width 7 height 11
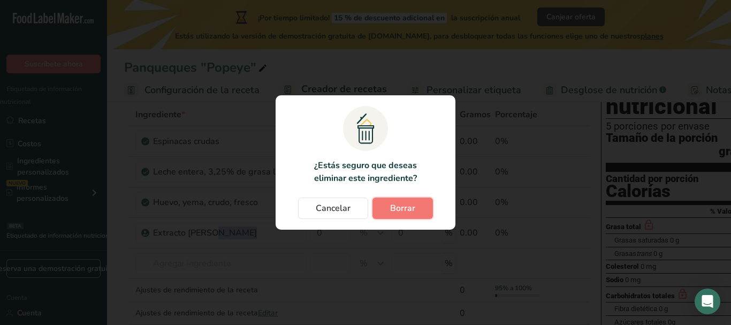
drag, startPoint x: 404, startPoint y: 218, endPoint x: 405, endPoint y: 207, distance: 10.7
click at [405, 207] on button "Borrar" at bounding box center [402, 207] width 60 height 21
click at [405, 207] on div "Cancelar Borrar" at bounding box center [365, 207] width 158 height 21
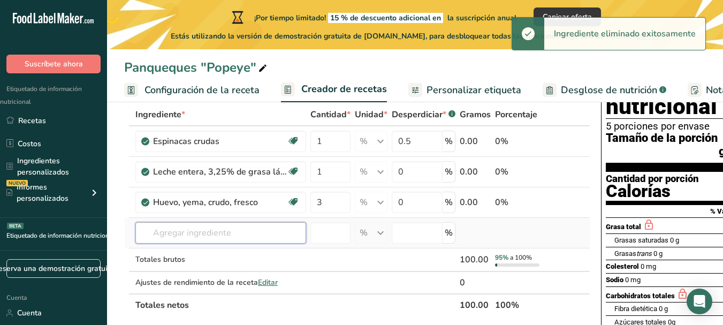
click at [303, 243] on input "text" at bounding box center [220, 232] width 171 height 21
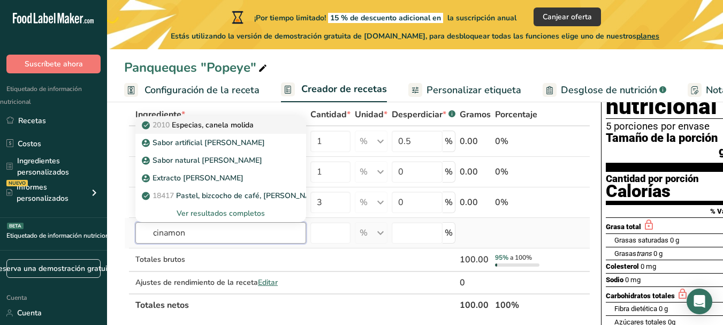
type input "cinamon"
click at [242, 130] on font "Especias, canela molida" at bounding box center [213, 125] width 82 height 10
type input "Spices, cinnamon, ground"
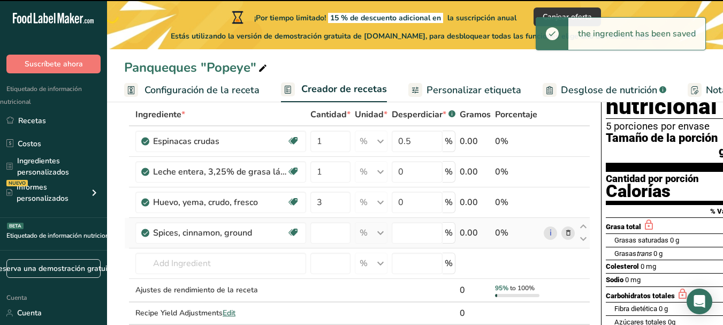
type input "0"
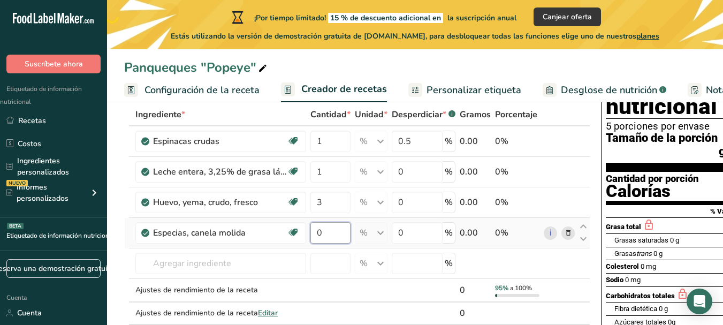
click at [328, 243] on input "0" at bounding box center [330, 232] width 40 height 21
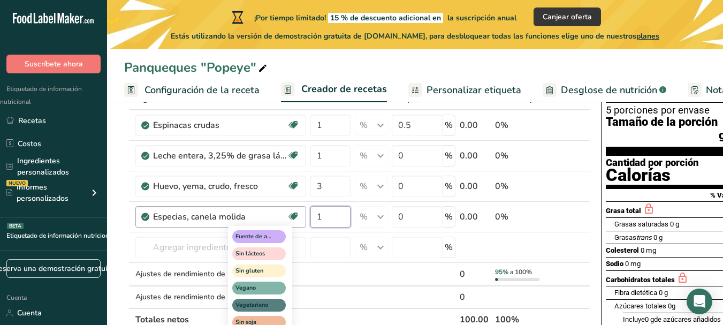
scroll to position [79, 0]
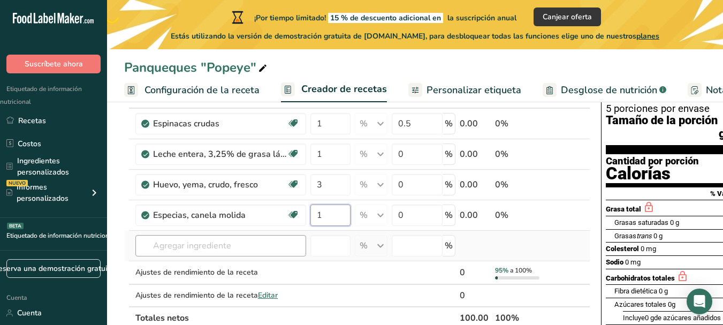
type input "1"
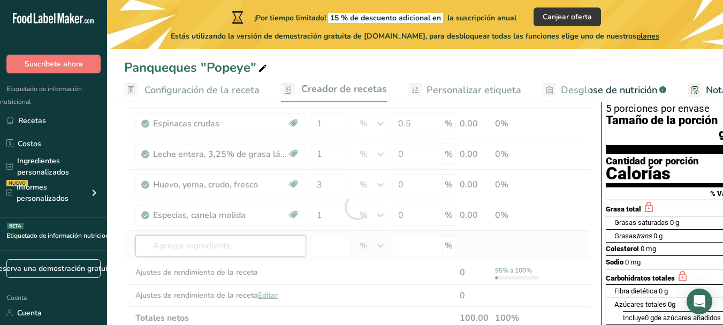
click at [264, 259] on div "Ingrediente * Cantidad * Unidad * Desperdiciar * .a-a{fill:#347362;}.b-a{fill:#…" at bounding box center [357, 207] width 466 height 243
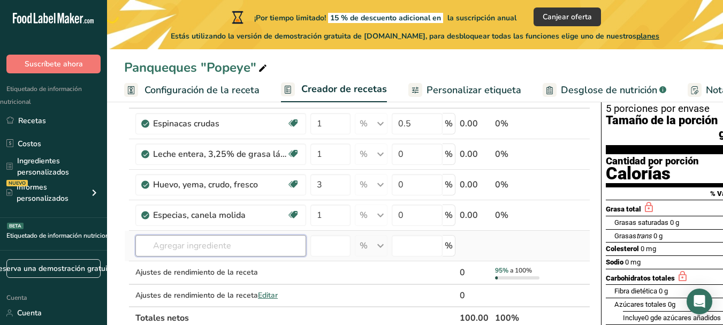
click at [194, 255] on input "text" at bounding box center [220, 245] width 171 height 21
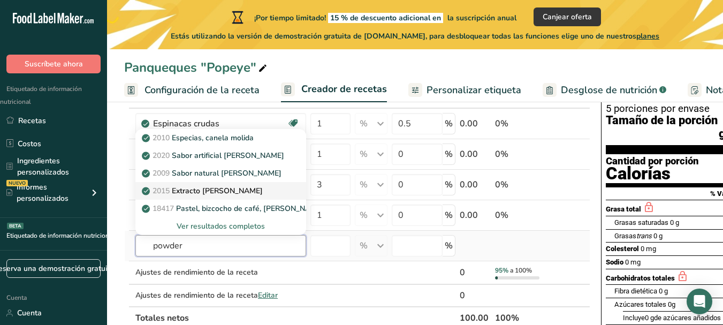
type input "powder"
click at [205, 196] on font "Extracto de canela" at bounding box center [217, 191] width 91 height 10
type input "Spices, curry powder"
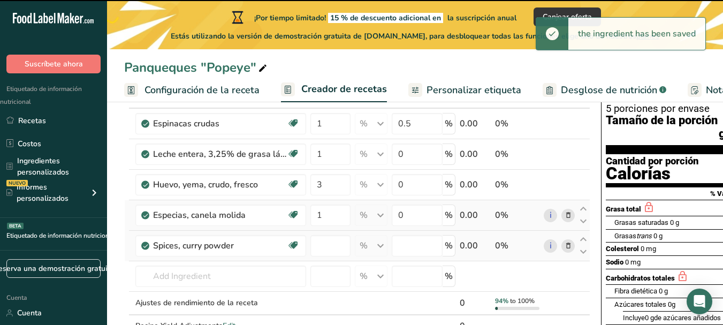
type input "0"
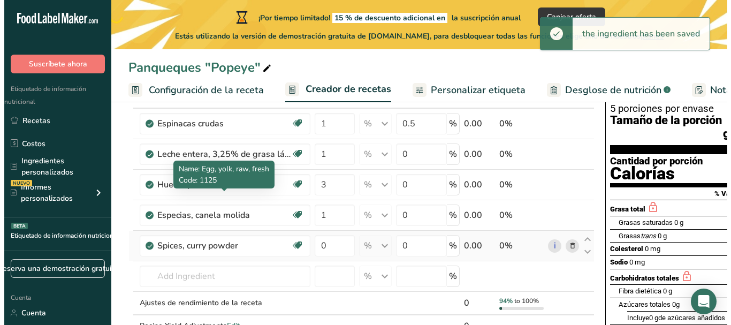
scroll to position [108, 0]
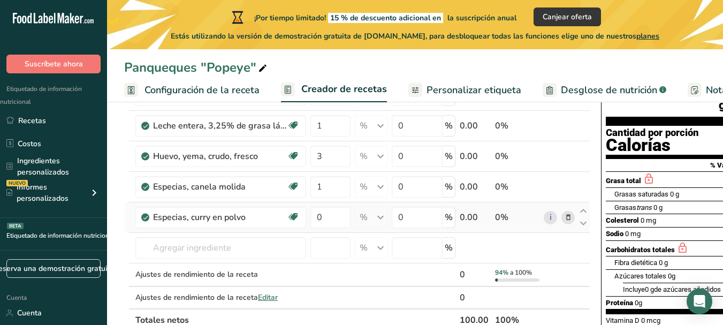
click at [564, 223] on icon at bounding box center [567, 217] width 7 height 11
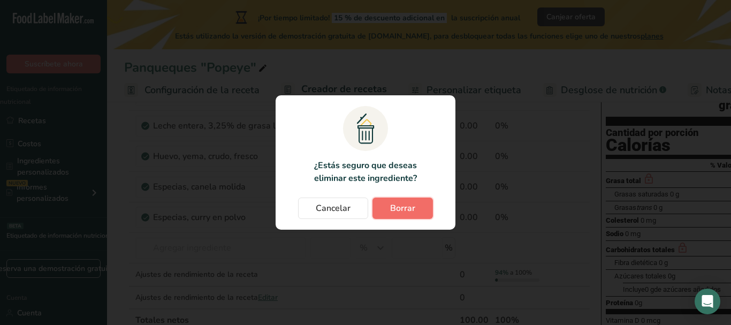
click at [410, 204] on font "Borrar" at bounding box center [402, 208] width 25 height 12
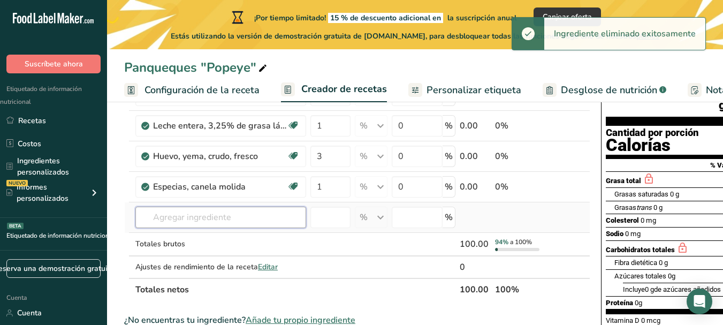
click at [283, 226] on input "text" at bounding box center [220, 217] width 171 height 21
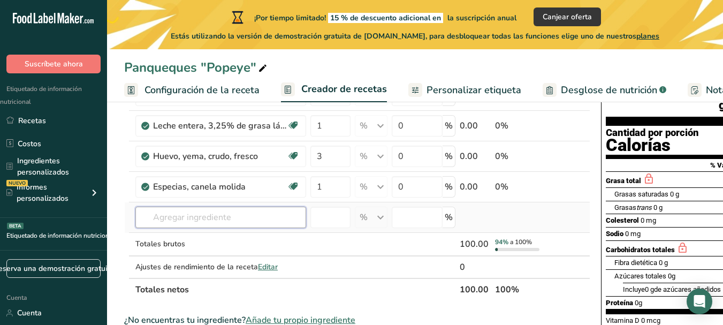
click at [283, 226] on input "text" at bounding box center [220, 217] width 171 height 21
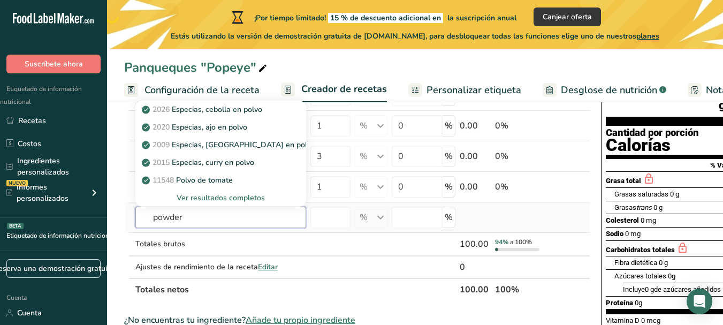
type input "powder"
click at [215, 203] on font "Ver resultados completos" at bounding box center [221, 198] width 88 height 10
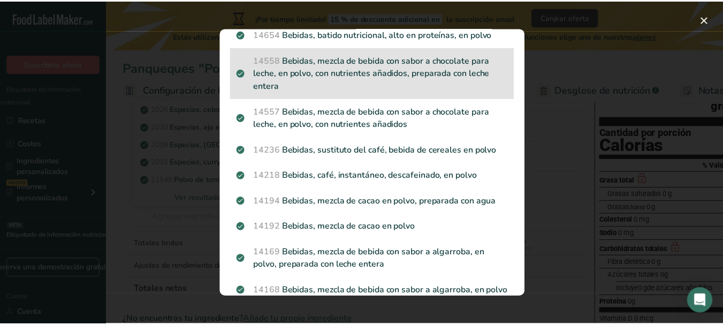
scroll to position [1105, 0]
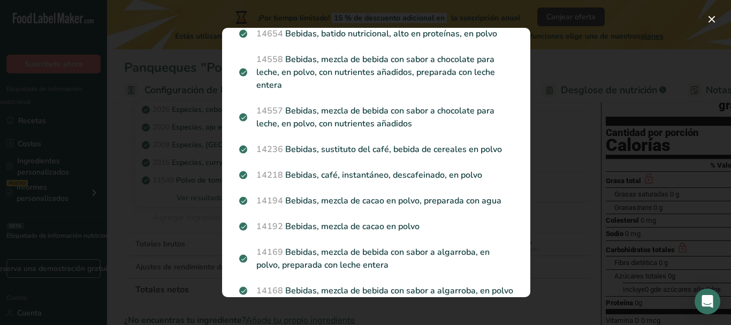
click at [541, 107] on div "Resultados de la búsqueda 2026 Especias, cebolla en polvo 2020 Especias, ajo en…" at bounding box center [376, 162] width 342 height 303
click at [710, 16] on button "Resultados de búsqueda modal" at bounding box center [711, 19] width 17 height 17
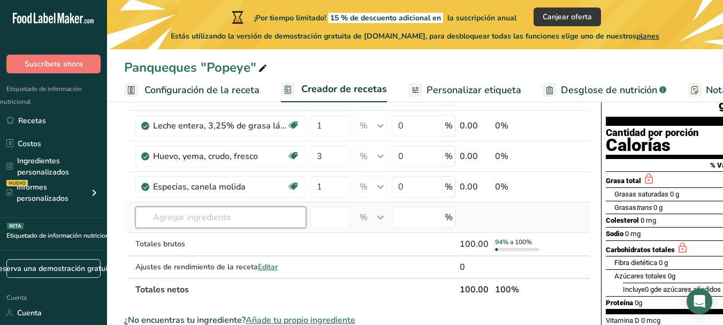
click at [274, 228] on input "text" at bounding box center [220, 217] width 171 height 21
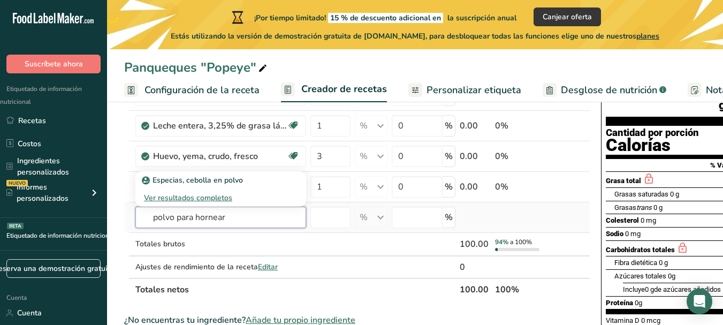
click at [232, 228] on input "polvo para hornear" at bounding box center [220, 217] width 171 height 21
type input "polvo para hornear"
click at [206, 203] on font "Ver resultados completos" at bounding box center [188, 198] width 88 height 10
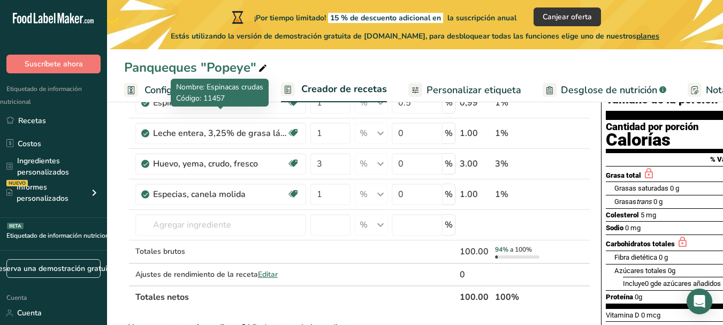
scroll to position [125, 0]
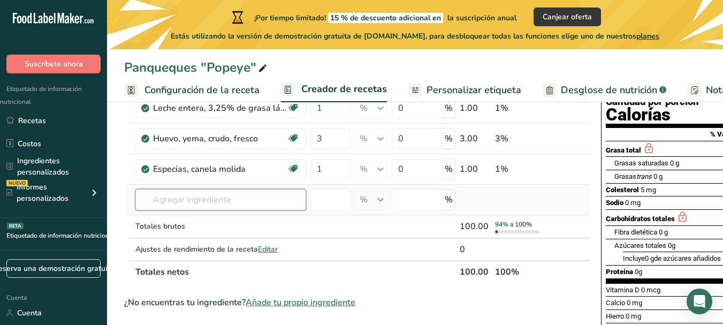
click at [230, 210] on input "text" at bounding box center [220, 199] width 171 height 21
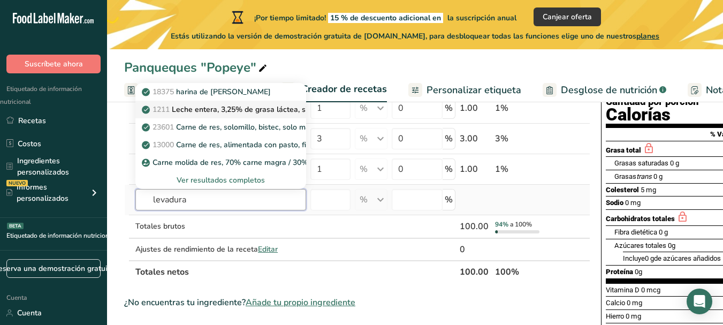
type input "levadura"
click at [253, 118] on link "1211 Leche entera, 3,25% de grasa láctea, sin vitamina A ni vitamina D añadidas" at bounding box center [220, 110] width 171 height 18
type input "Leavening agents, yeast, baker's, compressed"
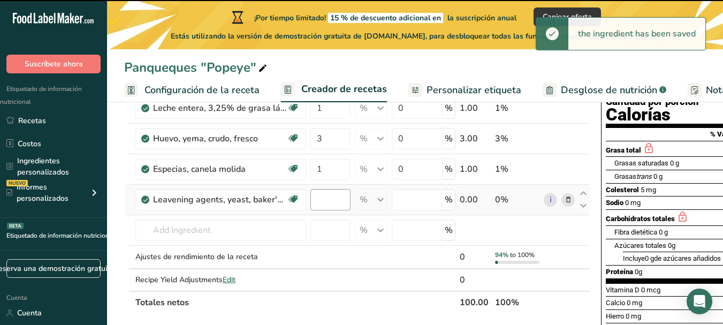
type input "0"
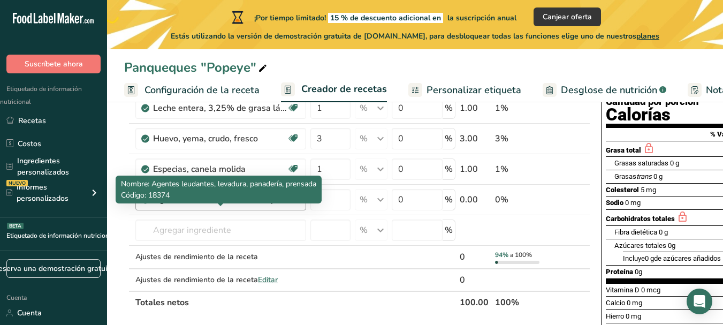
click at [286, 205] on font "Agentes leudantes, levadura, panadería, prensada" at bounding box center [251, 200] width 197 height 12
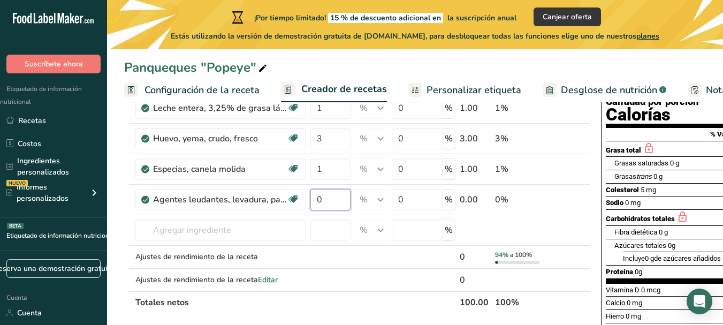
click at [340, 210] on input "0" at bounding box center [330, 199] width 40 height 21
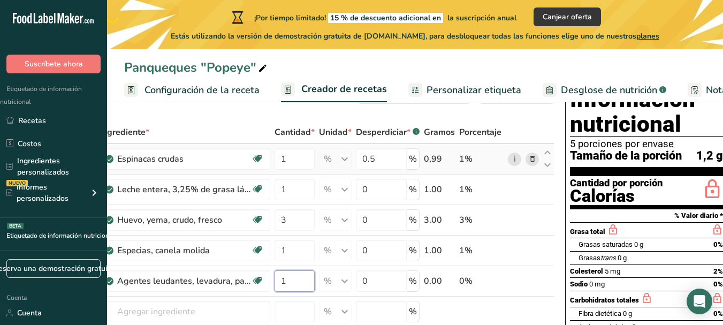
scroll to position [0, 0]
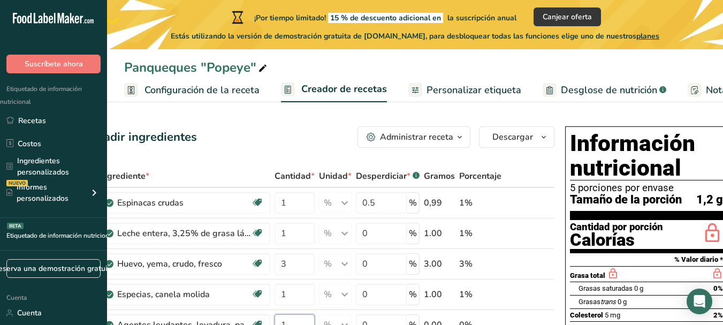
type input "1"
click at [440, 84] on font "Personalizar etiqueta" at bounding box center [473, 89] width 95 height 13
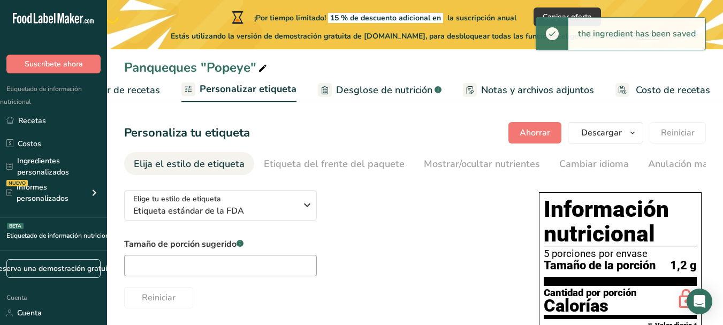
scroll to position [36, 0]
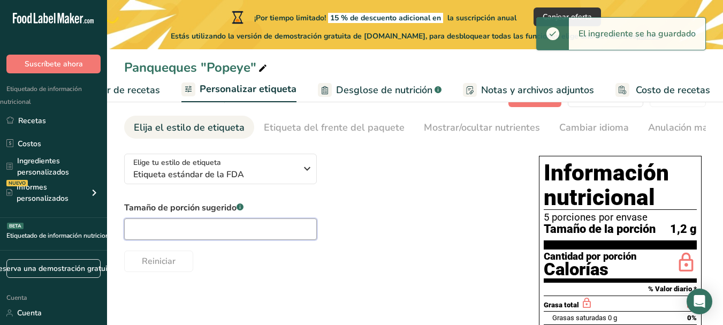
click at [239, 234] on input "text" at bounding box center [220, 228] width 193 height 21
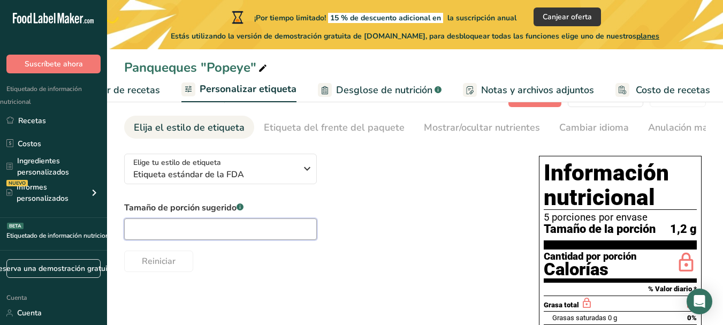
type input "j"
type input "t"
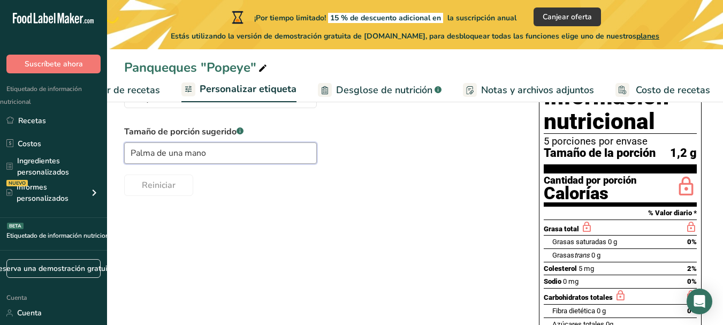
scroll to position [113, 0]
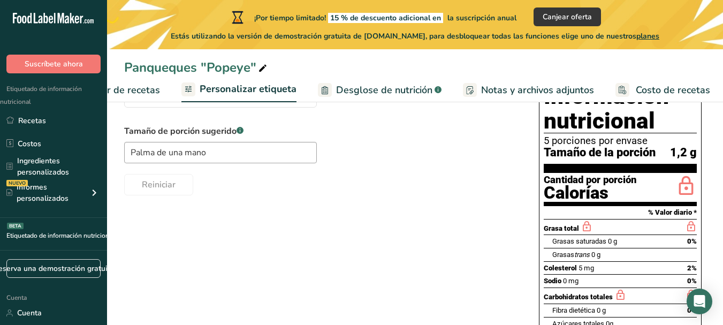
click at [695, 156] on font "1,2 g" at bounding box center [683, 152] width 27 height 13
click at [498, 255] on div "Elige tu estilo de etiqueta Etiqueta estándar de la FDA Estados Unidos (FDA) Et…" at bounding box center [415, 284] width 582 height 432
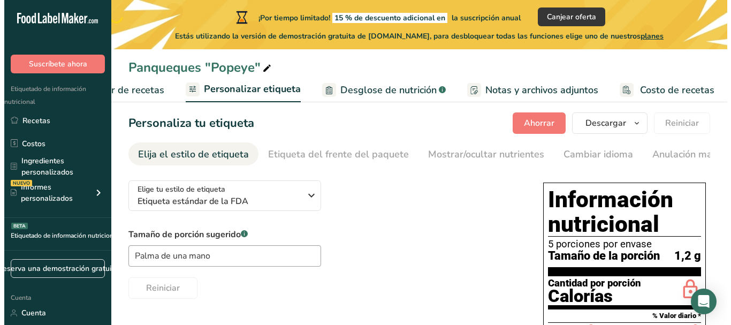
scroll to position [0, 0]
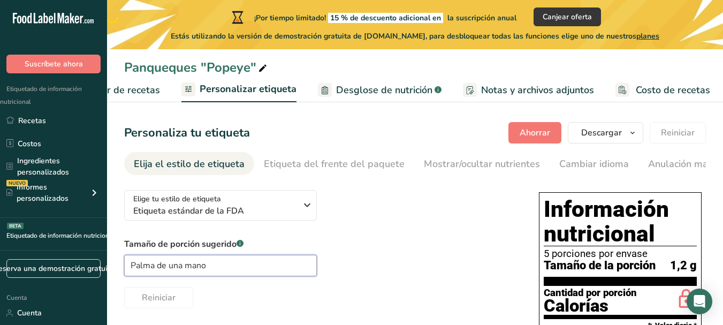
click at [274, 268] on input "Palma de una mano" at bounding box center [220, 265] width 193 height 21
type input "P"
click at [134, 88] on font "Creador de recetas" at bounding box center [117, 89] width 85 height 13
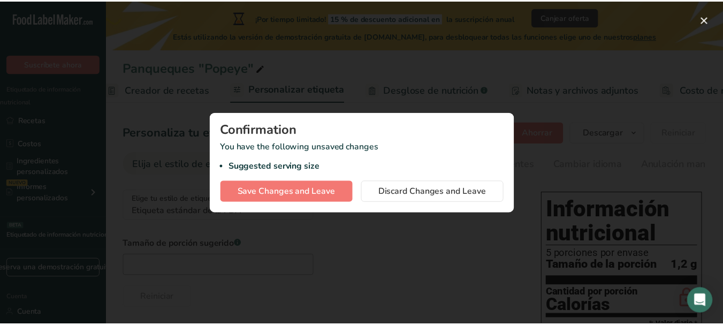
scroll to position [0, 159]
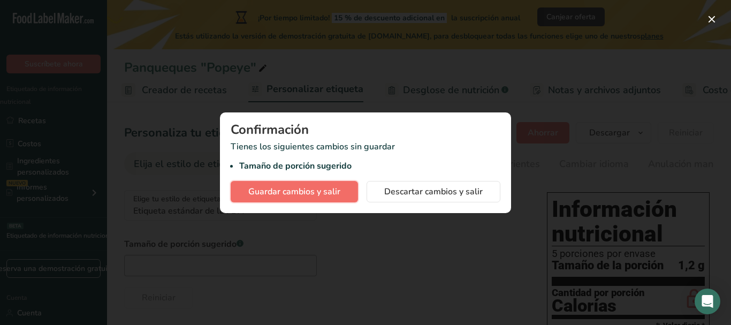
click at [346, 190] on button "Guardar cambios y salir" at bounding box center [294, 191] width 127 height 21
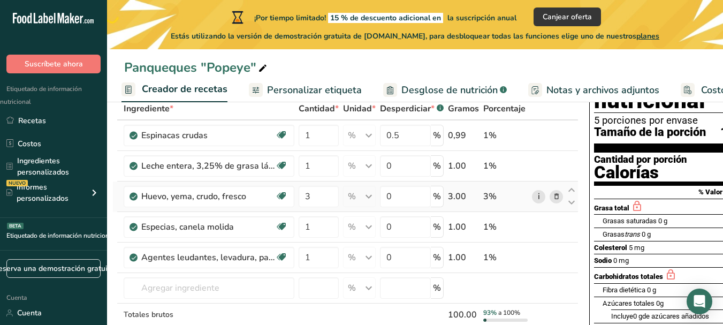
scroll to position [0, 12]
click at [325, 146] on input "1" at bounding box center [318, 135] width 40 height 21
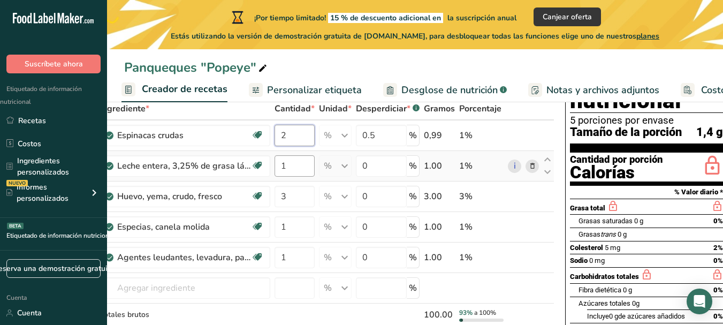
type input "2"
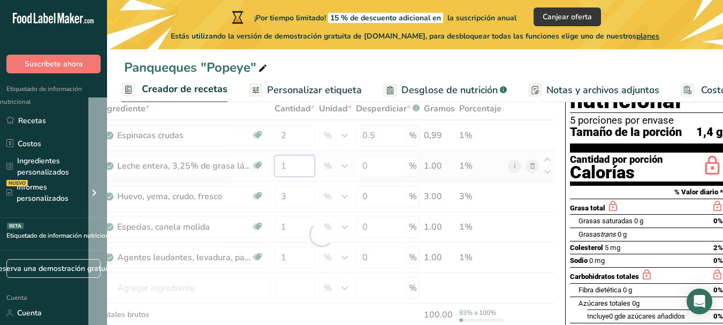
click at [294, 177] on div "Ingrediente * Cantidad * Unidad * Desperdiciar * .a-a{fill:#347362;}.b-a{fill:#…" at bounding box center [321, 234] width 466 height 274
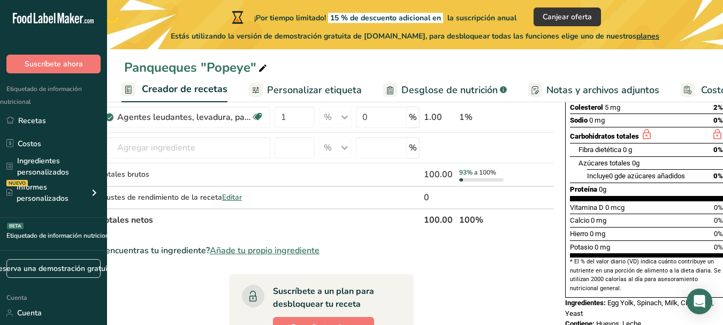
scroll to position [209, 0]
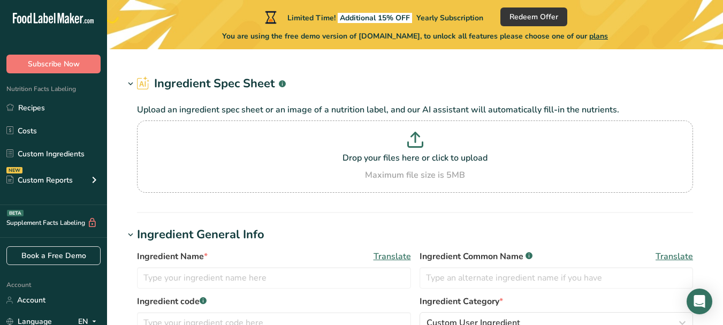
type input "Spinach, raw"
type input "Spinach"
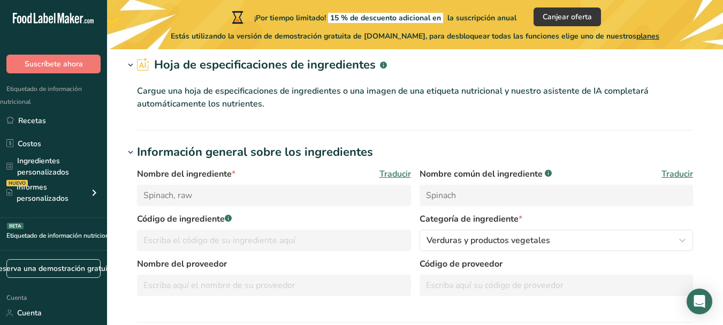
scroll to position [43, 0]
